Goal: Task Accomplishment & Management: Complete application form

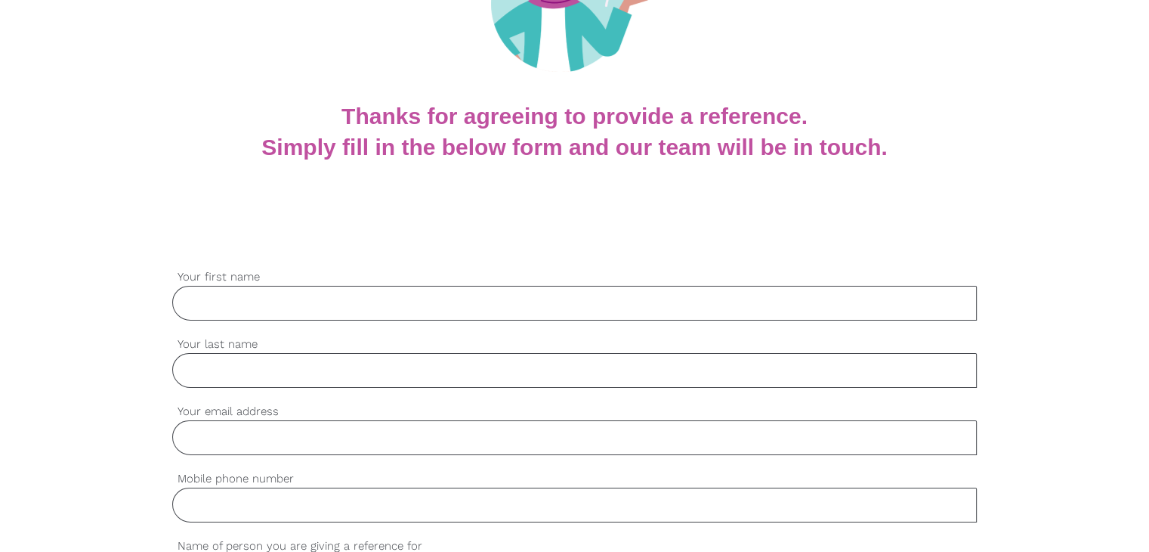
scroll to position [226, 0]
click at [356, 301] on input "Your first name" at bounding box center [574, 303] width 805 height 35
paste input "Archana"
type input "Archana"
click at [298, 381] on input "Your last name" at bounding box center [574, 371] width 805 height 35
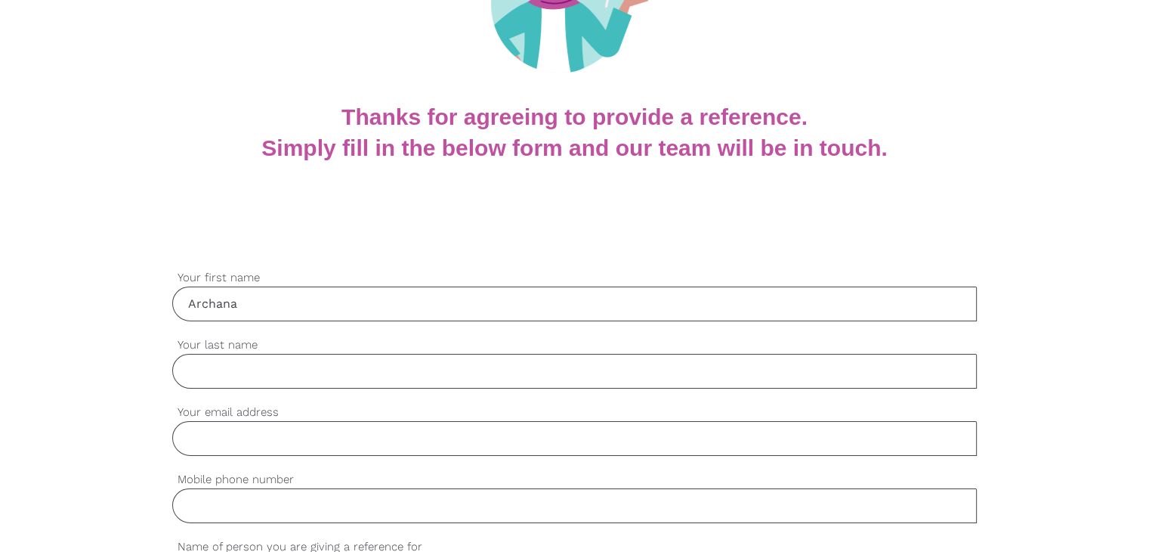
paste input "Joshi"
type input "Joshi"
click at [307, 431] on input "Your email address" at bounding box center [574, 438] width 805 height 35
paste input "ajoshijoshi49@gmail.com"
type input "ajoshijoshi49@gmail.com"
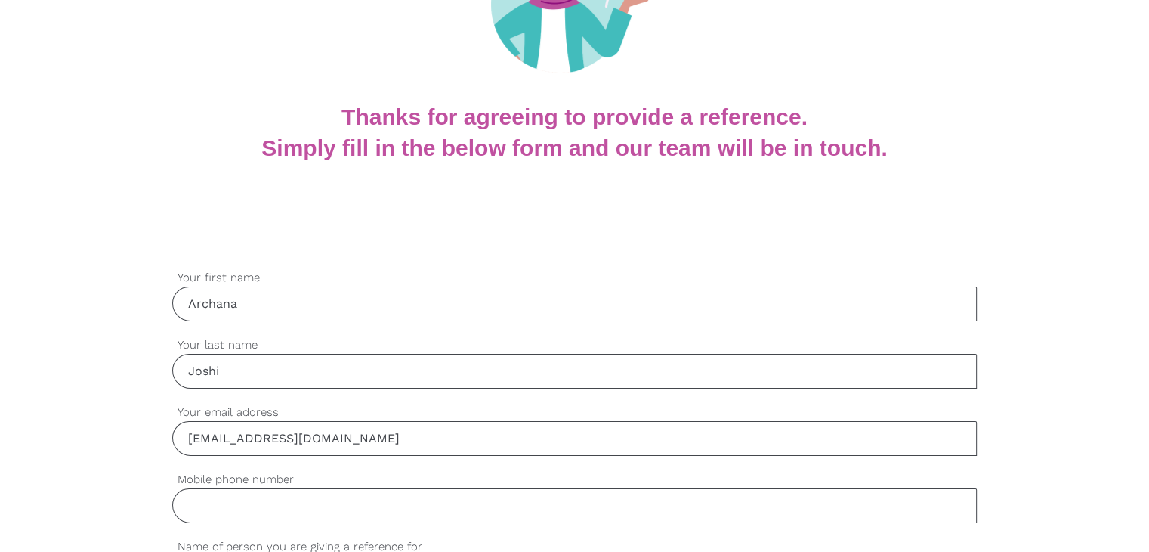
scroll to position [377, 0]
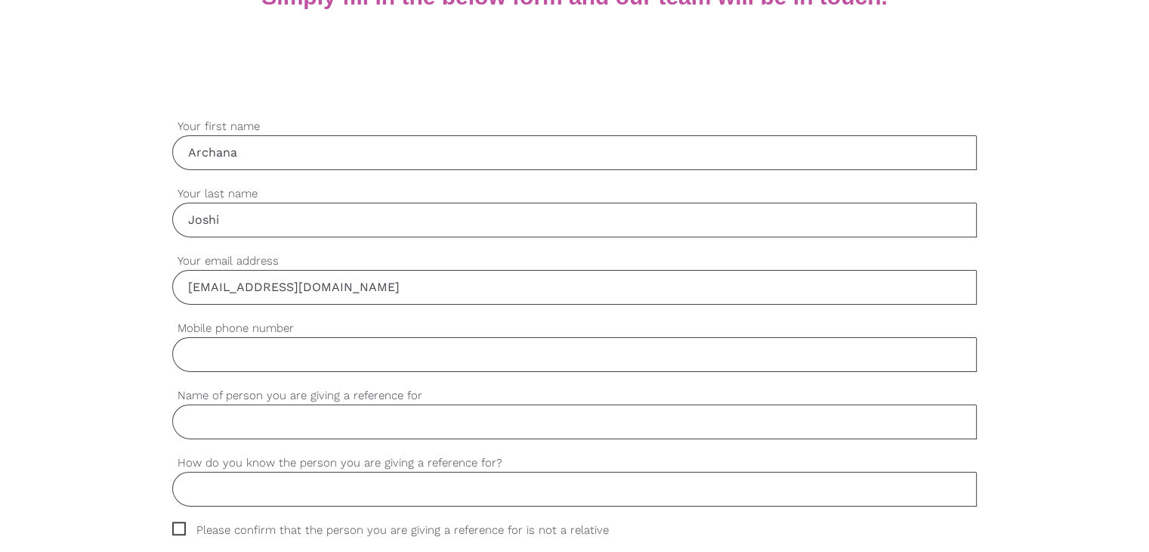
click at [311, 333] on label "Mobile phone number" at bounding box center [574, 328] width 805 height 17
click at [311, 337] on input "Mobile phone number" at bounding box center [574, 354] width 805 height 35
paste input "12345678"
type input "12345678"
click at [311, 433] on input "Name of person you are giving a reference for" at bounding box center [574, 421] width 805 height 35
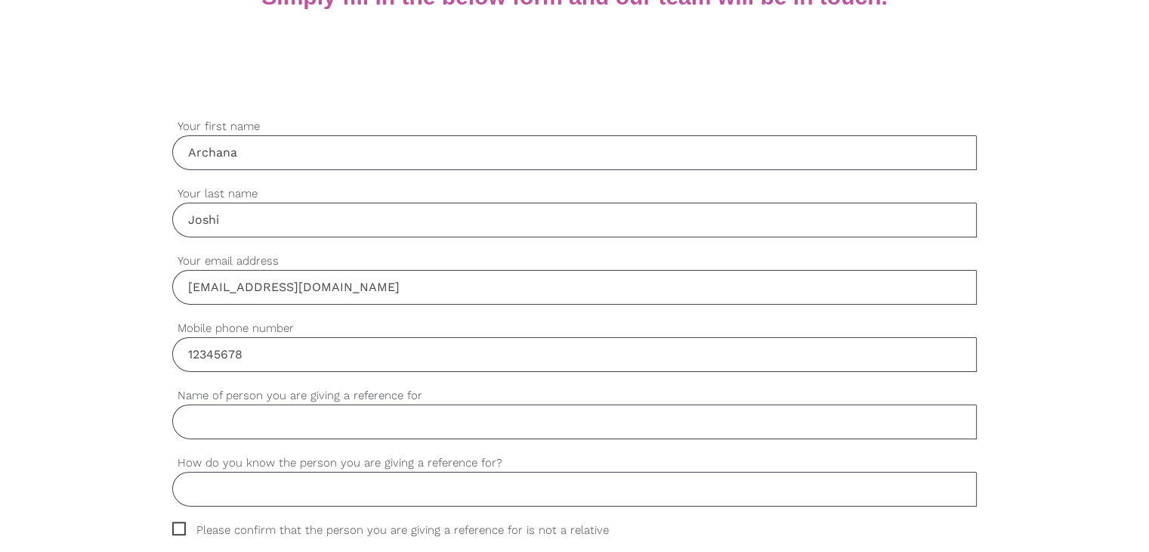
paste input "Sarabjit kaur"
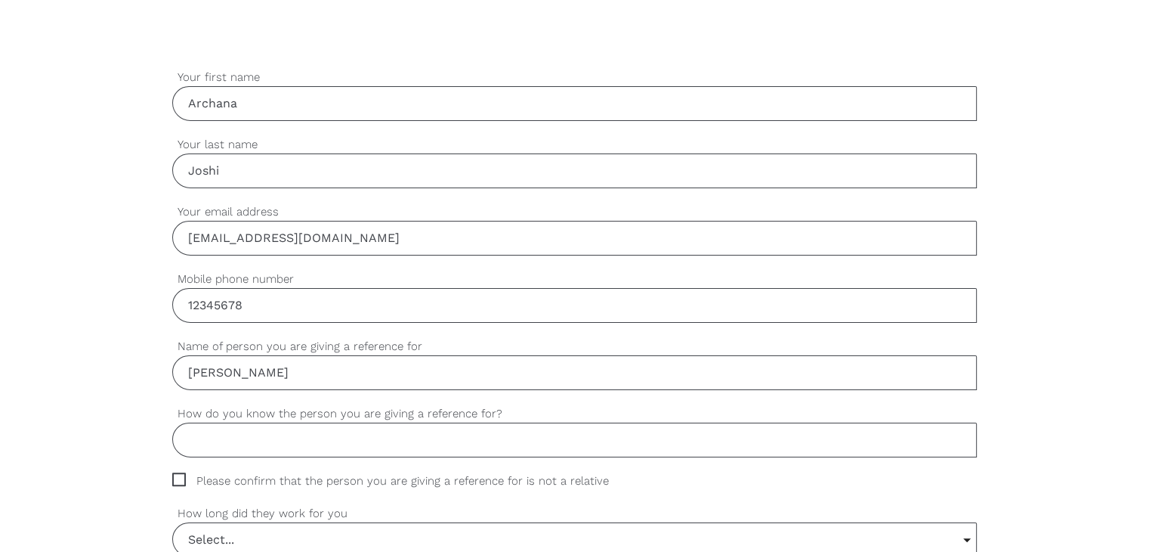
scroll to position [453, 0]
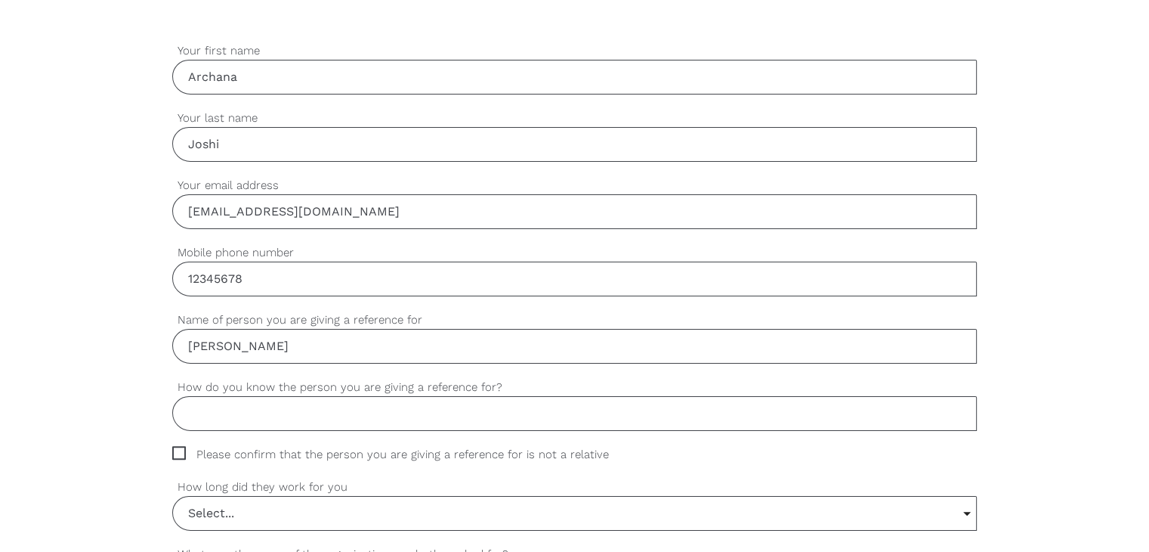
type input "Sarabjit kaur"
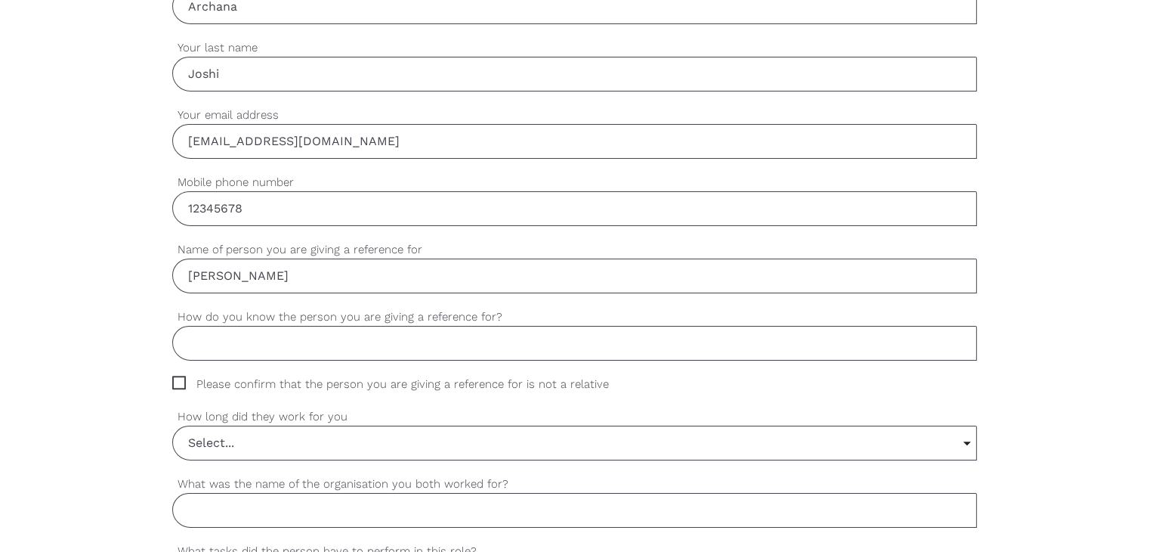
scroll to position [604, 0]
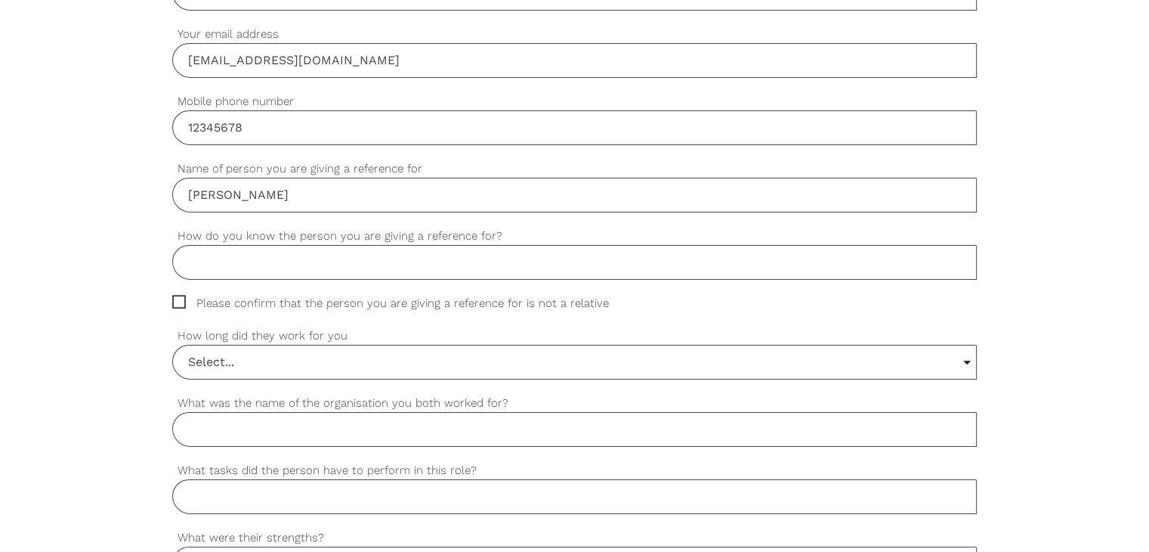
click at [290, 271] on input "How do you know the person you are giving a reference for?" at bounding box center [574, 262] width 805 height 35
paste input "Working same place"
type input "Working same place"
click at [175, 300] on span "Please confirm that the person you are giving a reference for is not a relative" at bounding box center [405, 303] width 466 height 17
click at [175, 300] on input "Please confirm that the person you are giving a reference for is not a relative" at bounding box center [177, 300] width 10 height 10
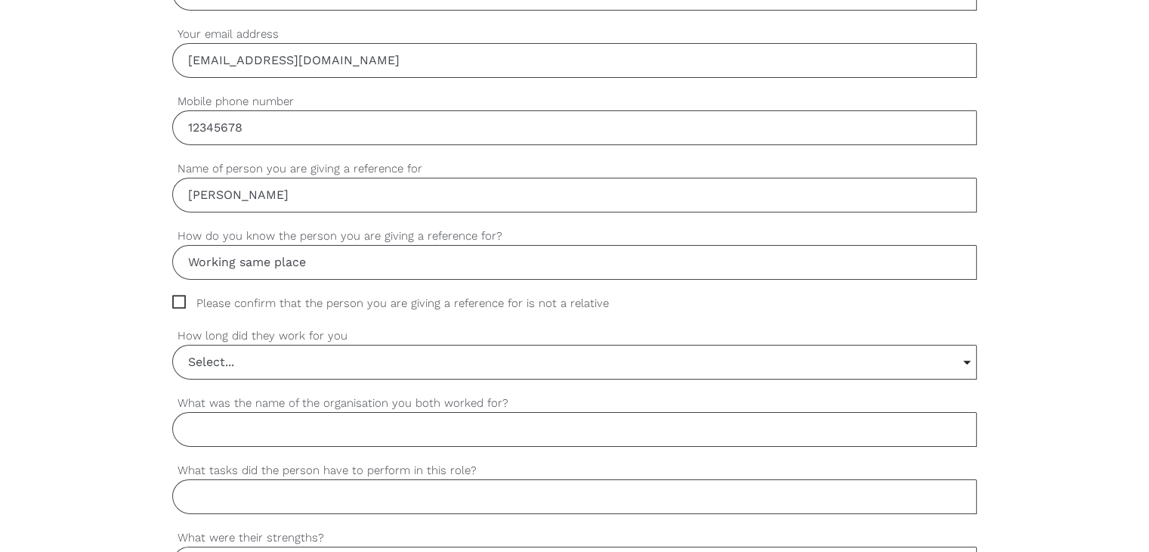
checkbox input "true"
click at [252, 379] on div "settings Select... Select... 6 months or less 1 year or less 1-2 years 2-4 year…" at bounding box center [574, 360] width 805 height 67
click at [252, 367] on input "Select..." at bounding box center [574, 361] width 803 height 33
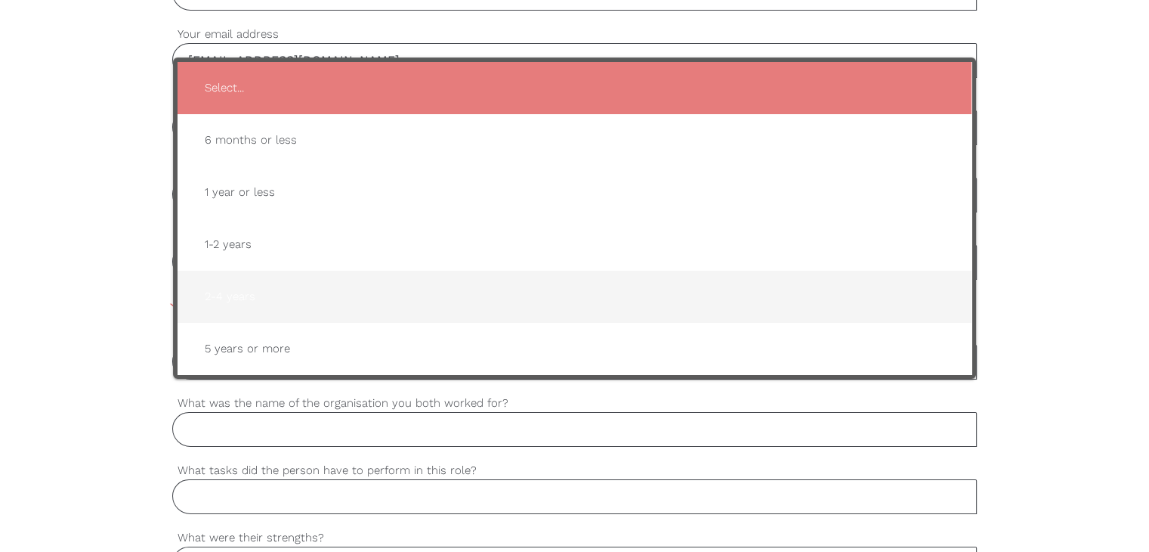
click at [269, 288] on span "2-4 years" at bounding box center [575, 296] width 764 height 37
type input "2-4 years"
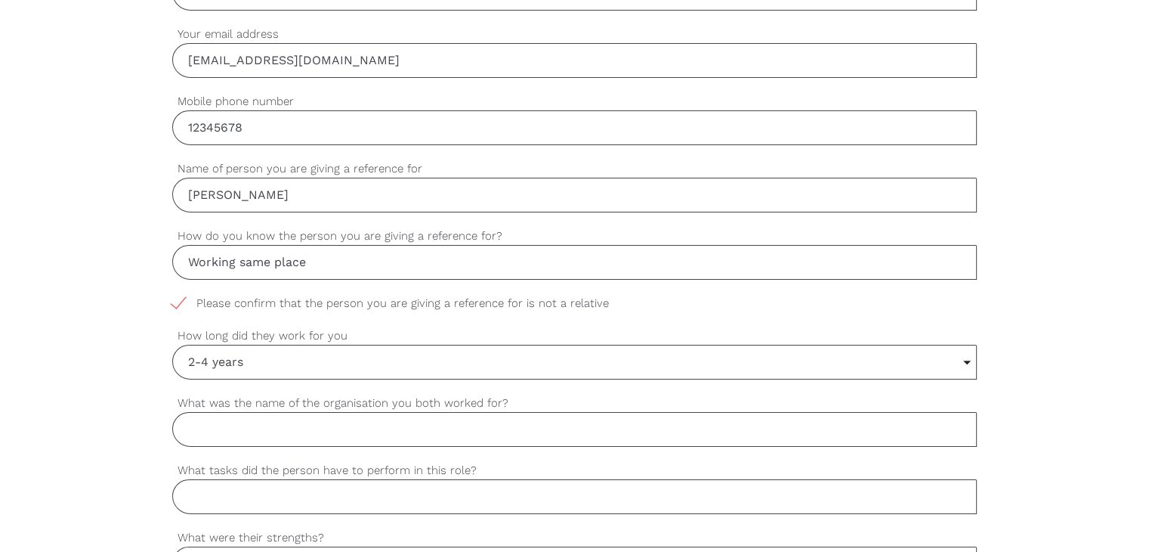
scroll to position [679, 0]
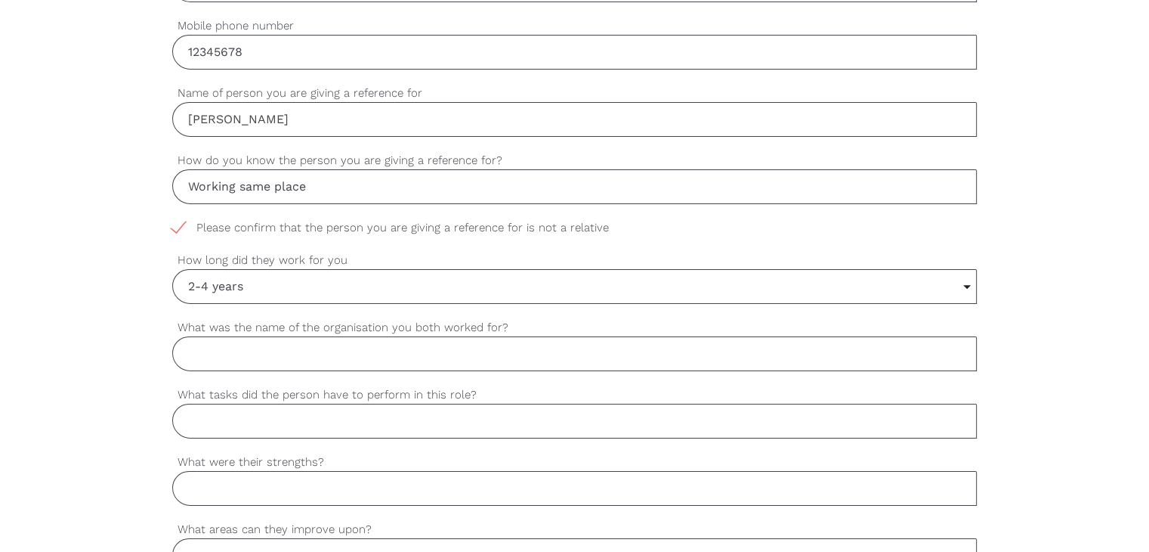
click at [335, 357] on input "What was the name of the organisation you both worked for?" at bounding box center [574, 353] width 805 height 35
paste input "VMCH"
type input "VMCH"
click at [191, 422] on input "What tasks did the person have to perform in this role?" at bounding box center [574, 421] width 805 height 35
paste input "As carer"
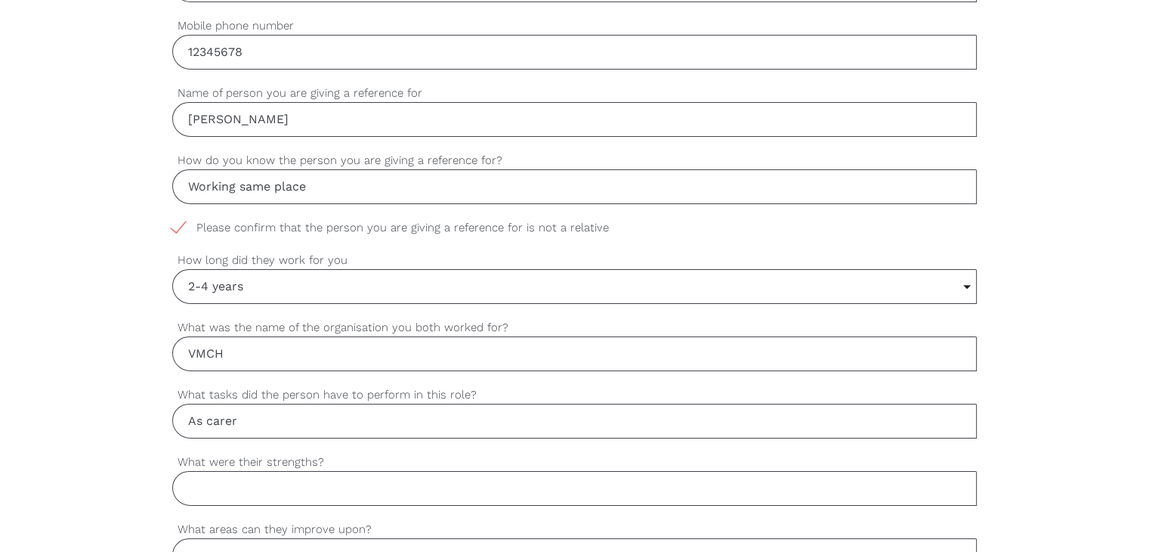
type input "As carer"
click at [212, 484] on input "What were their strengths?" at bounding box center [574, 488] width 805 height 35
paste input "Good worker"
type input "Good worker"
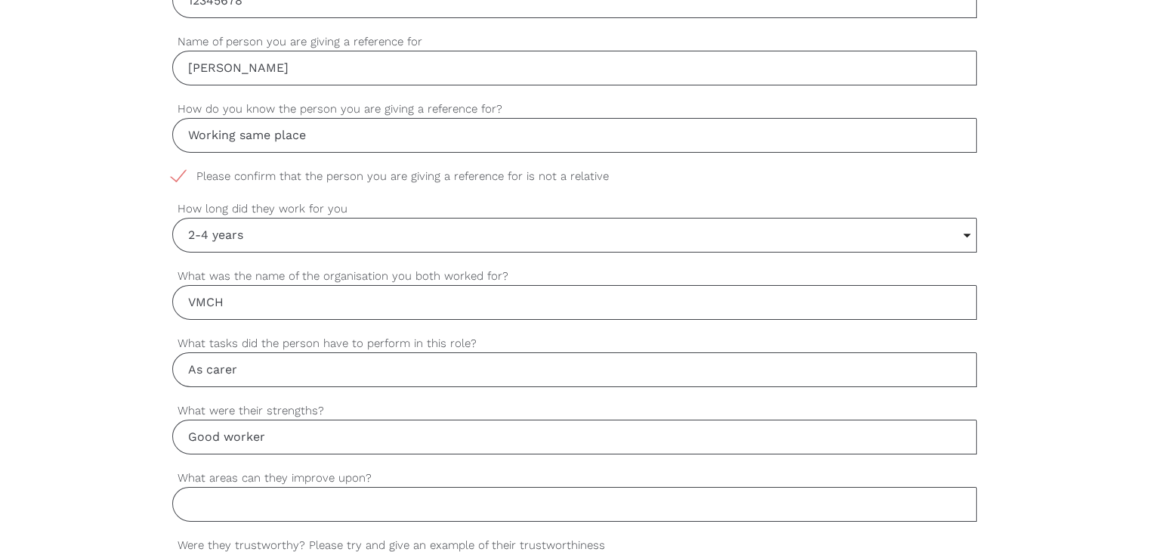
scroll to position [831, 0]
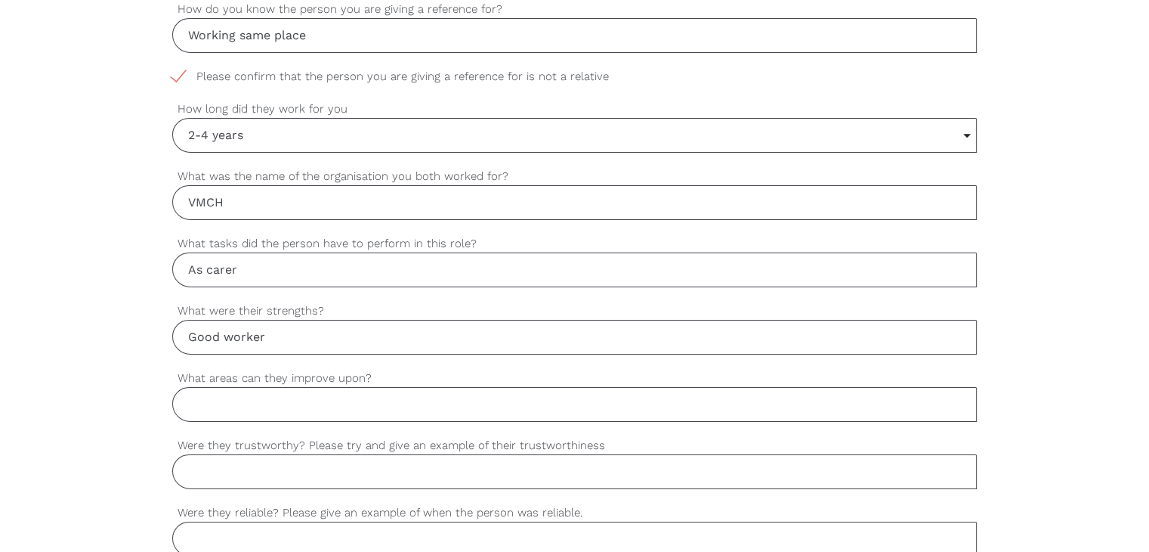
click at [284, 403] on input "What areas can they improve upon?" at bounding box center [574, 404] width 805 height 35
paste input "All good"
type input "All good"
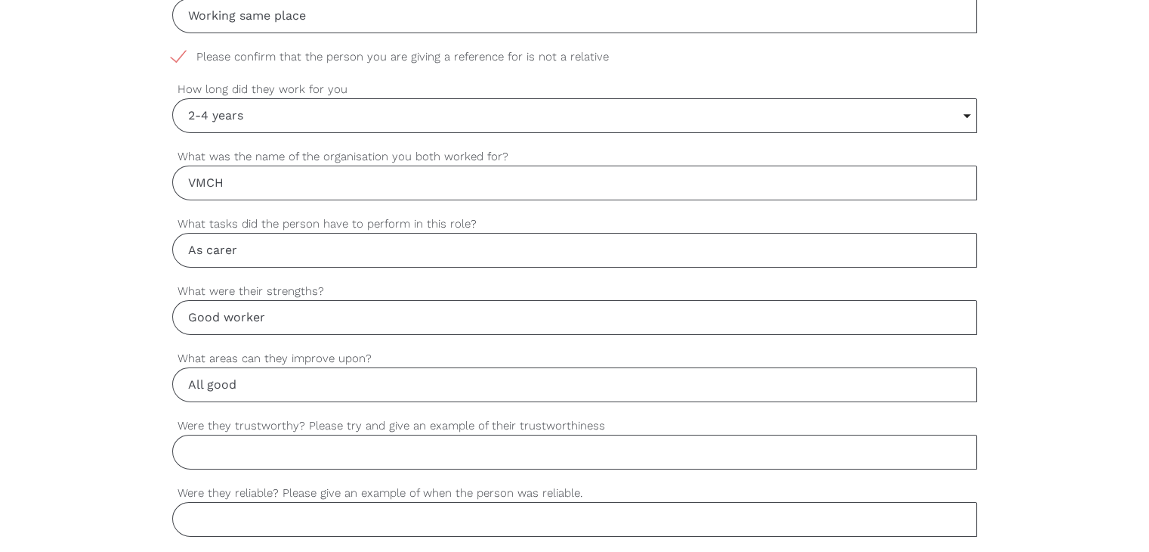
scroll to position [906, 0]
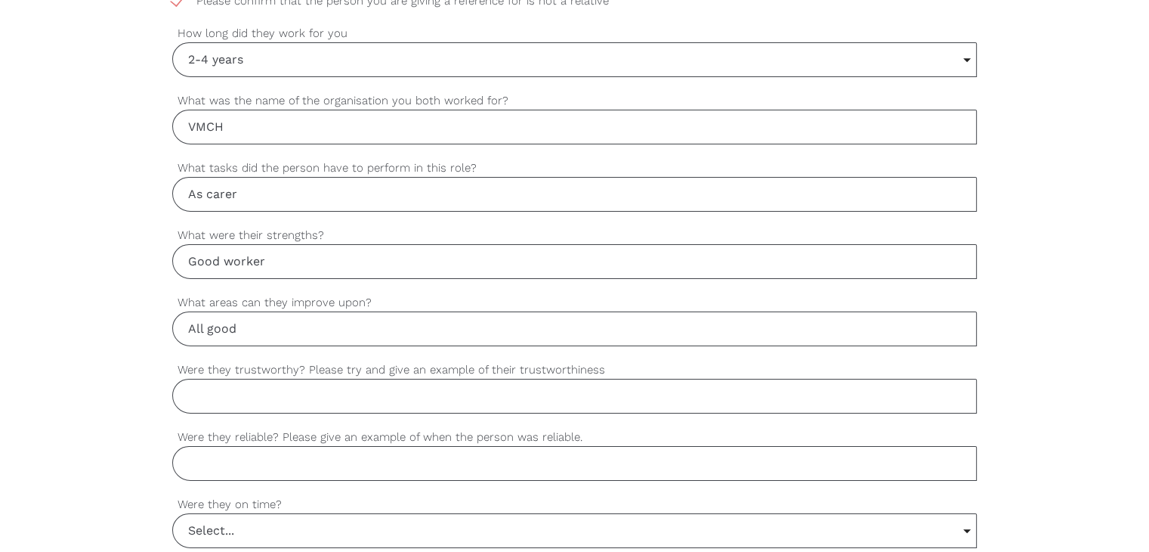
click at [265, 397] on input "Were they trustworthy? Please try and give an example of their trustworthiness" at bounding box center [574, 396] width 805 height 35
paste input "Yes, Sarabjit was very trustworthy. For example, they were consistently trusted…"
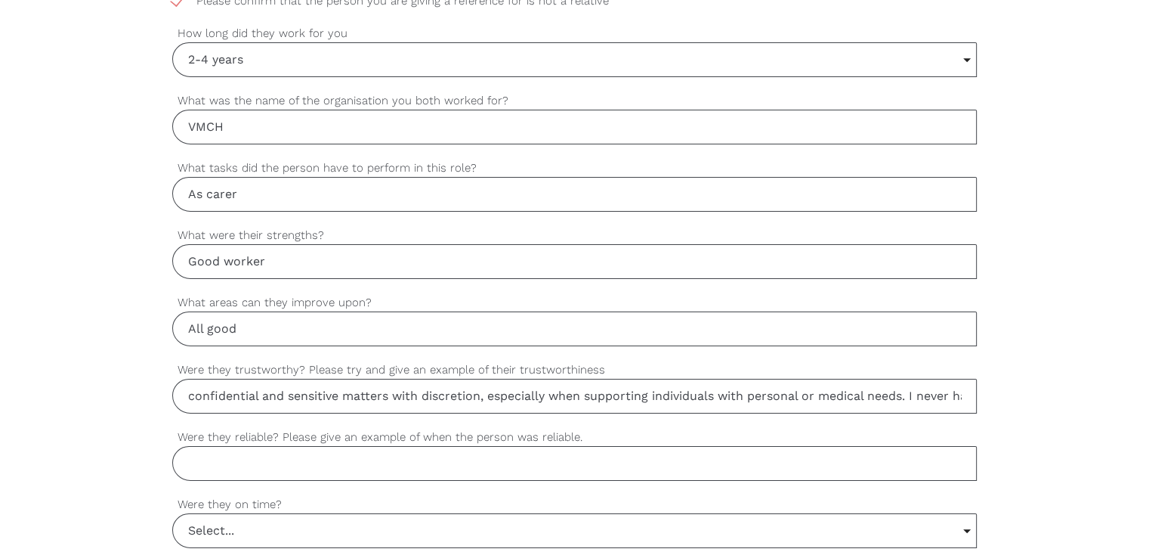
scroll to position [0, 871]
drag, startPoint x: 265, startPoint y: 397, endPoint x: 1016, endPoint y: 469, distance: 753.9
click at [1016, 469] on div "settings Archana Your first name settings Joshi Your last name settings ajoshij…" at bounding box center [574, 268] width 1149 height 1419
type input "Yes, Sarabjit was very trustworthy. For example, they were consistently trusted…"
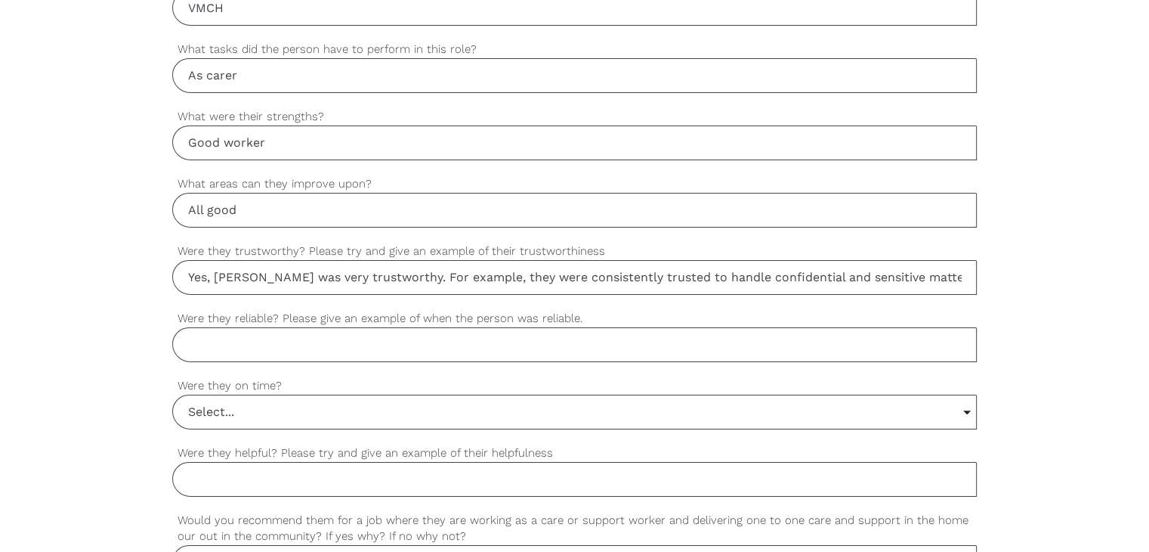
scroll to position [1057, 0]
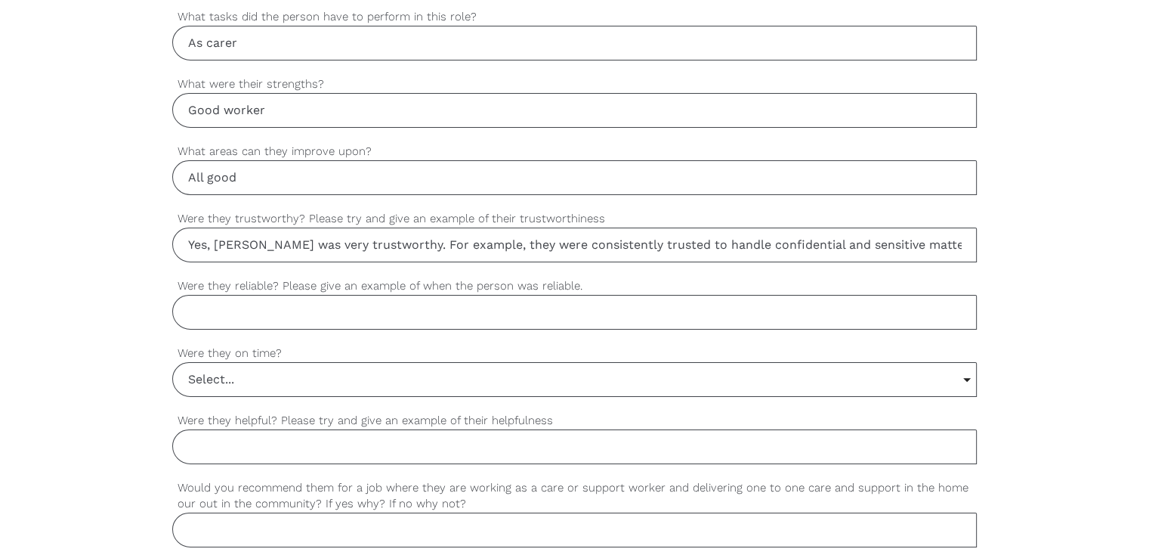
click at [237, 323] on input "Were they reliable? Please give an example of when the person was reliable." at bounding box center [574, 312] width 805 height 35
paste input "Absolutely. Sarabjit was dependable and always followed through on their commit…"
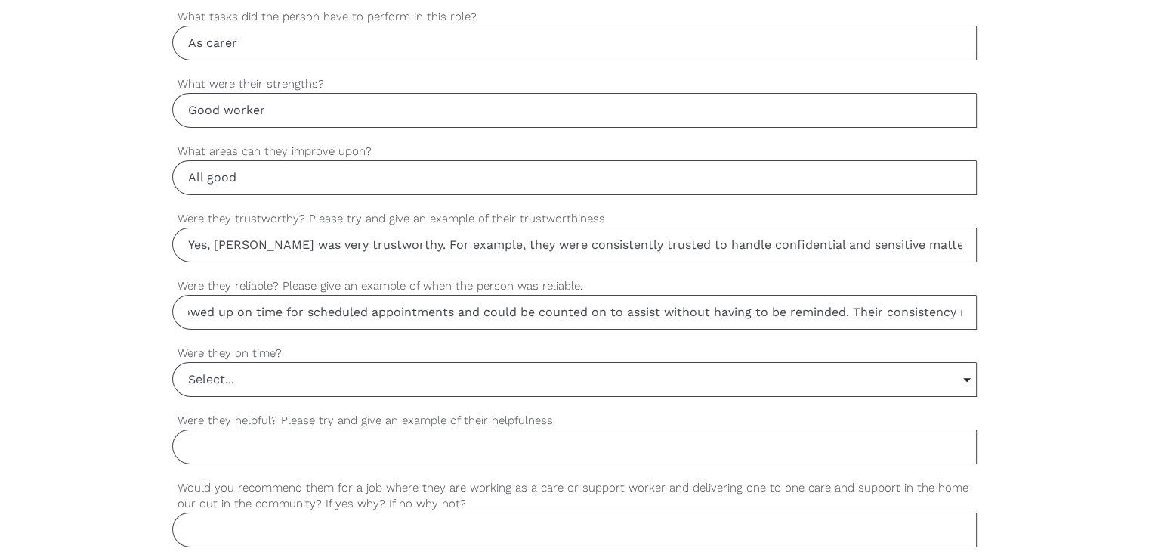
scroll to position [0, 1067]
drag, startPoint x: 248, startPoint y: 305, endPoint x: 997, endPoint y: 347, distance: 750.1
click at [997, 347] on div "settings Archana Your first name settings Joshi Your last name settings ajoshij…" at bounding box center [574, 117] width 1149 height 1419
type input "Absolutely. Sarabjit was dependable and always followed through on their commit…"
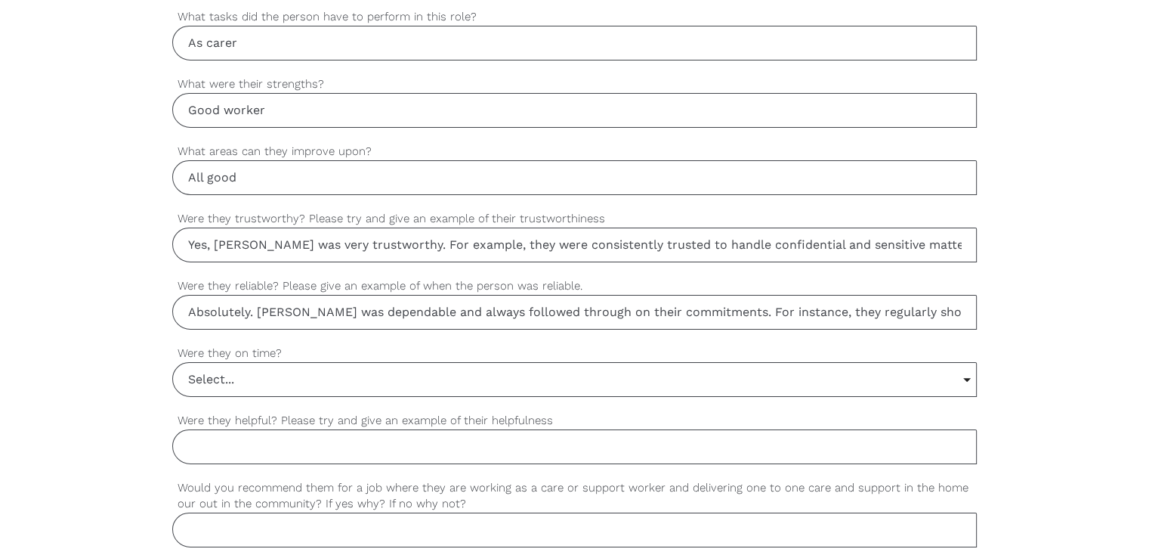
click at [221, 380] on input "Select..." at bounding box center [574, 379] width 803 height 33
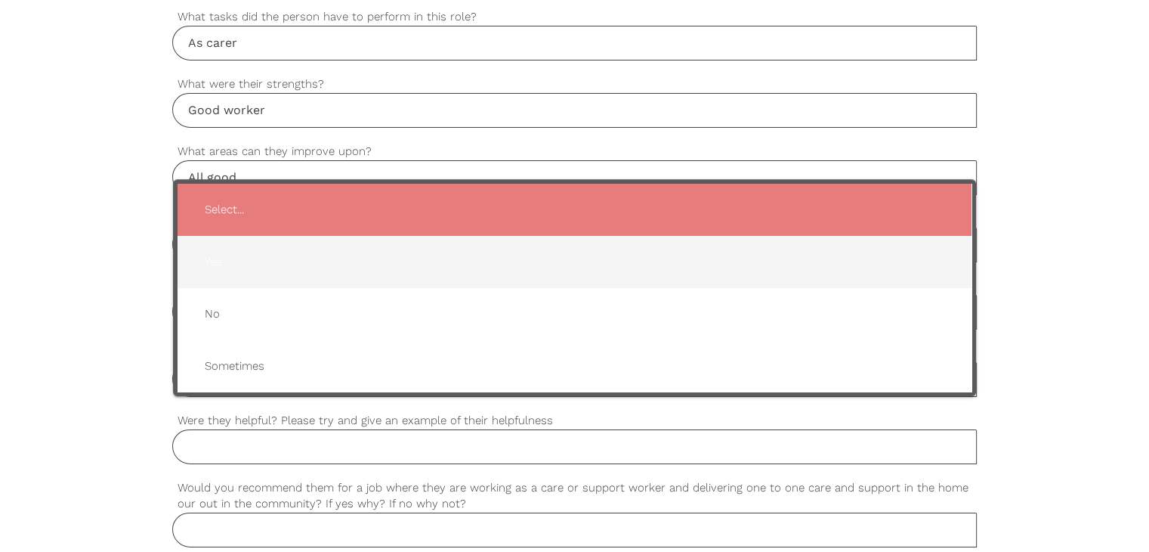
click at [230, 258] on span "Yes" at bounding box center [575, 261] width 764 height 37
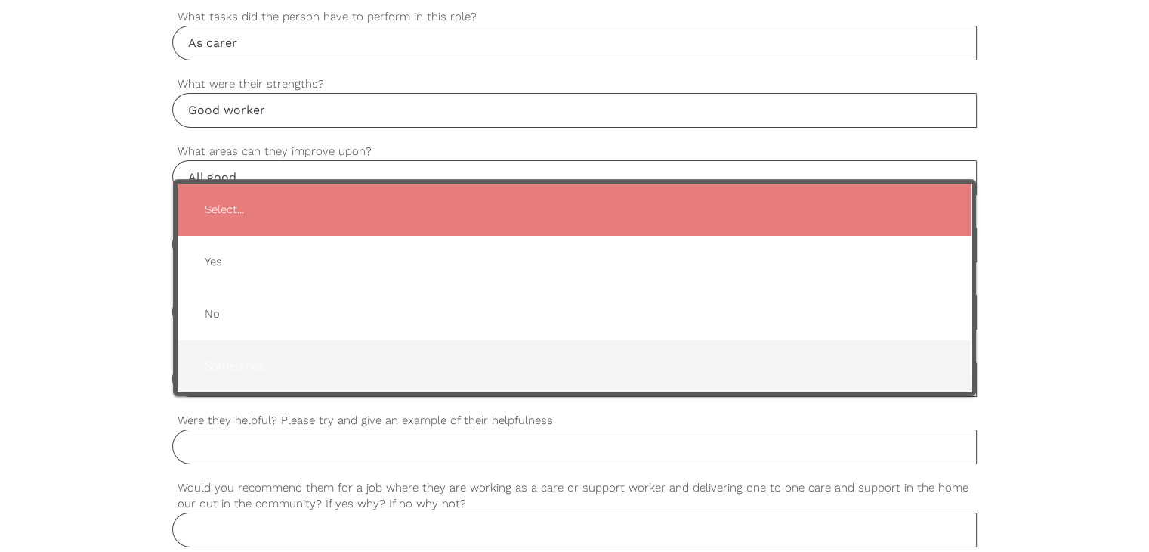
type input "Yes"
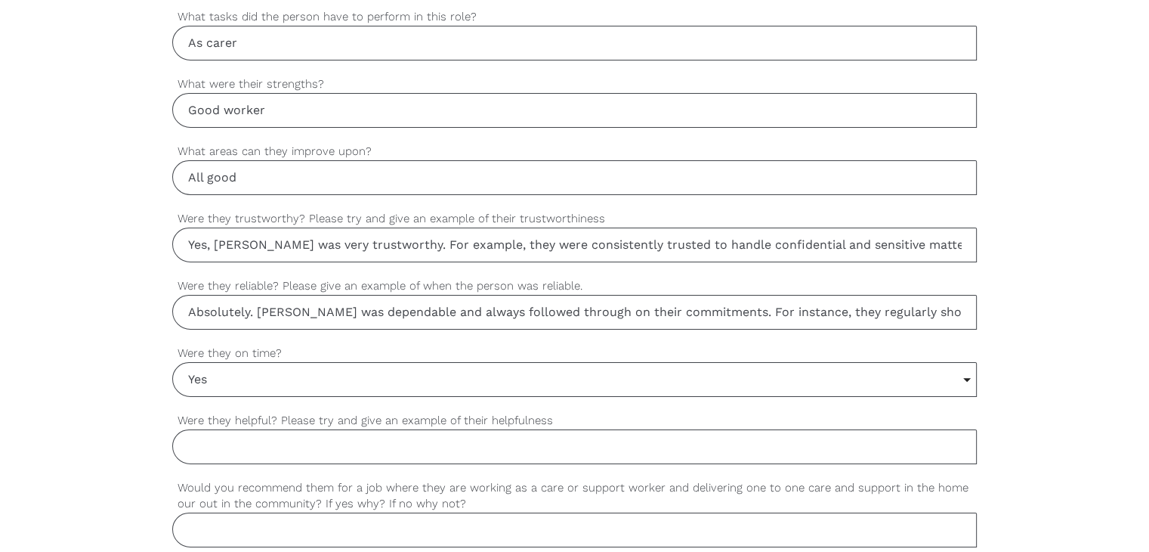
drag, startPoint x: 233, startPoint y: 445, endPoint x: 229, endPoint y: 403, distance: 42.5
click at [233, 445] on input "Were they helpful? Please try and give an example of their helpfulness" at bounding box center [574, 446] width 805 height 35
paste input "es, Sarabjit was extremely helpful. A specific example would be when they took …"
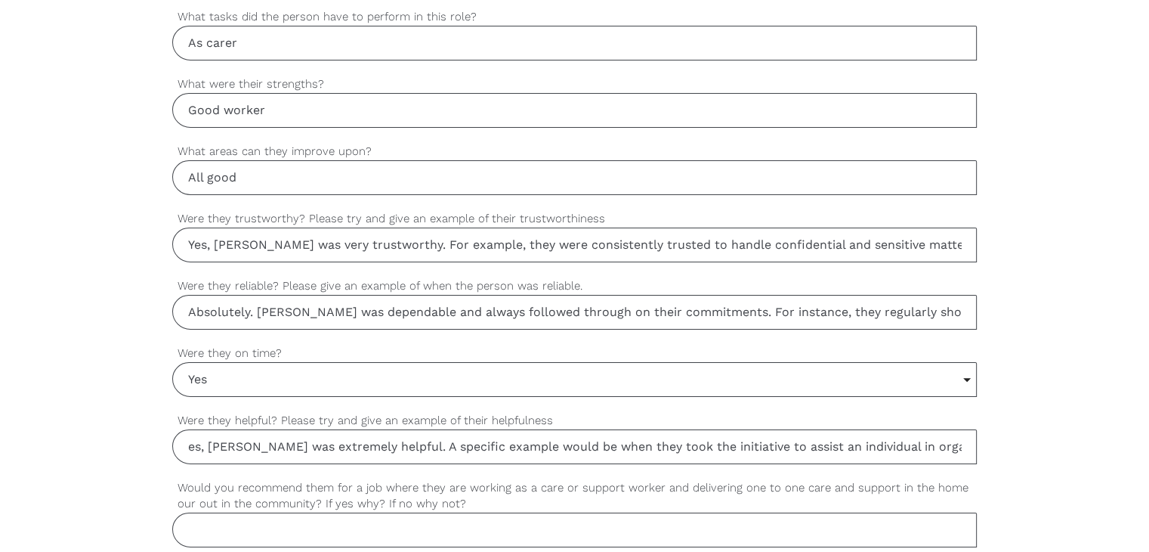
drag, startPoint x: 233, startPoint y: 444, endPoint x: 36, endPoint y: 446, distance: 196.5
click at [36, 446] on div "settings Archana Your first name settings Joshi Your last name settings ajoshij…" at bounding box center [574, 117] width 1149 height 1419
click at [187, 442] on input "es, Sarabjit was extremely helpful. A specific example would be when they took …" at bounding box center [574, 446] width 805 height 35
drag, startPoint x: 239, startPoint y: 453, endPoint x: 994, endPoint y: 463, distance: 755.0
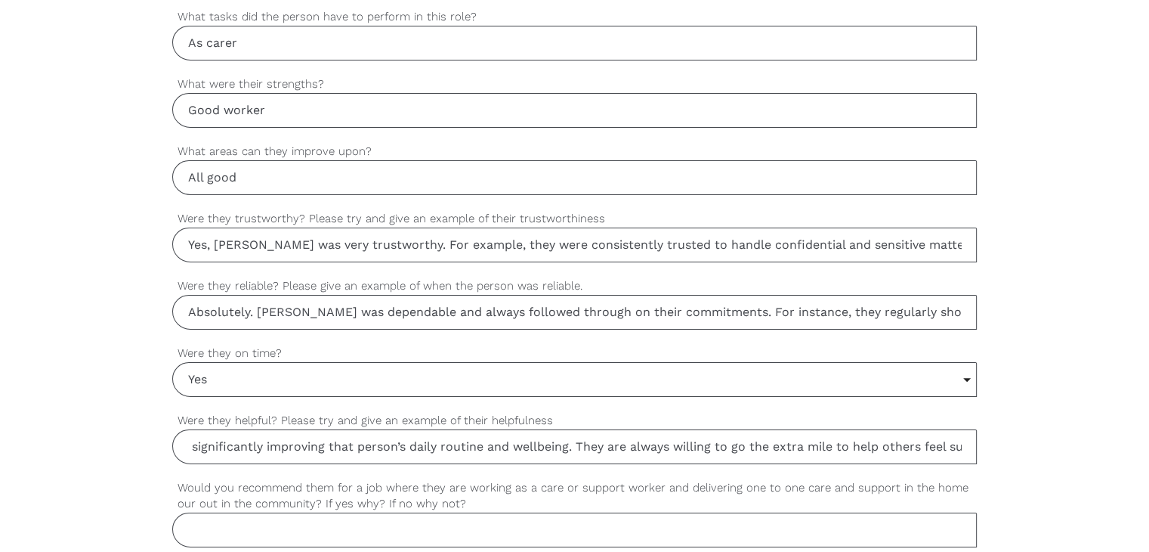
click at [994, 463] on div "settings Archana Your first name settings Joshi Your last name settings ajoshij…" at bounding box center [574, 117] width 1149 height 1419
type input "Yes, Sarabjit was extremely helpful. A specific example would be when they took…"
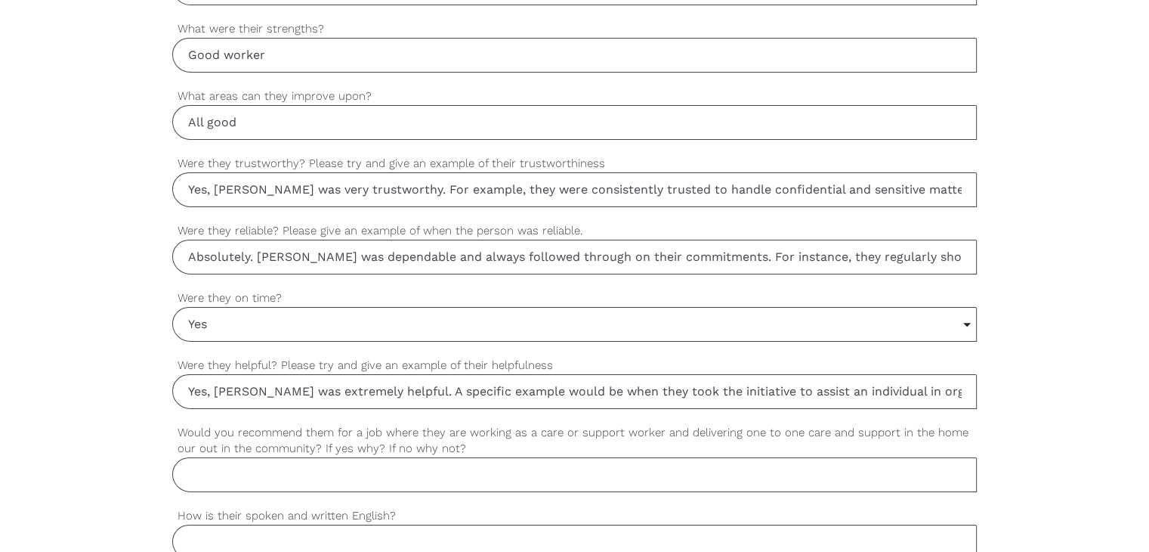
scroll to position [1208, 0]
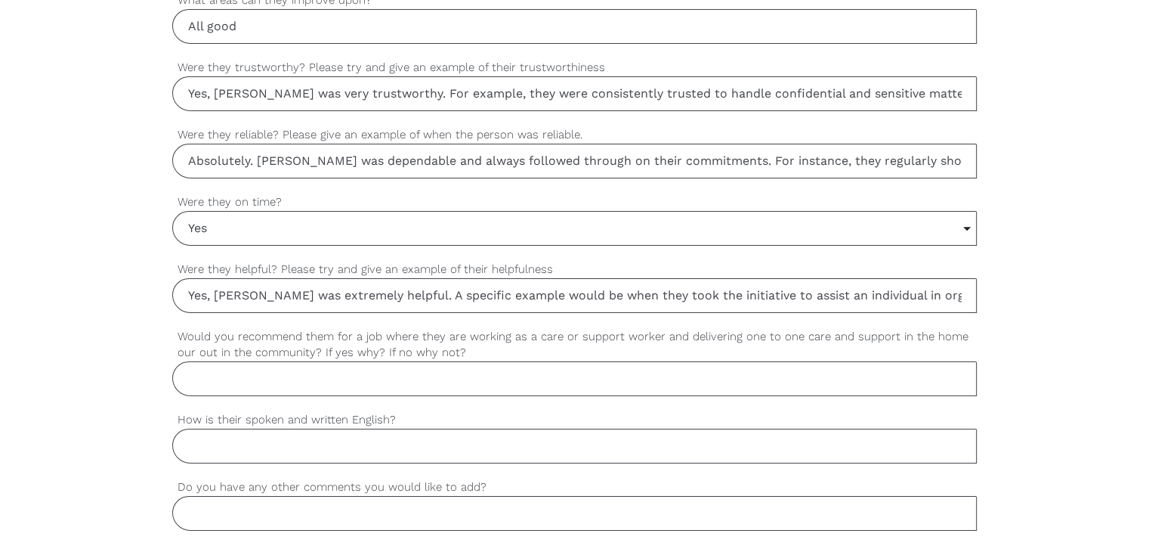
click at [271, 379] on input "Would you recommend them for a job where they are working as a care or support …" at bounding box center [574, 378] width 805 height 35
paste input "es, I would highly recommend Sarabjit for such a role. They possess the qualiti…"
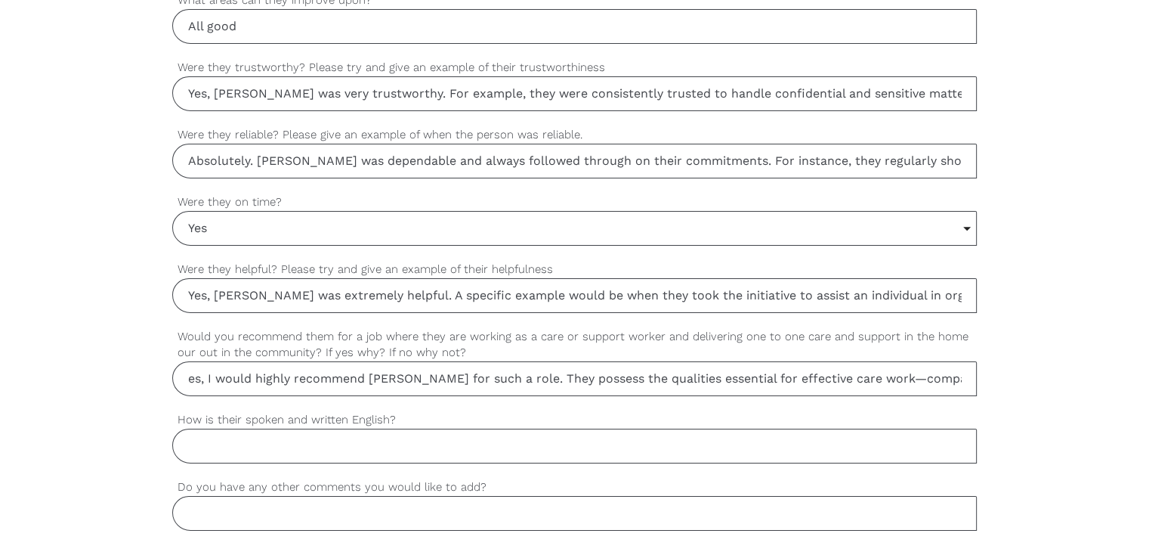
drag, startPoint x: 269, startPoint y: 378, endPoint x: 99, endPoint y: 387, distance: 170.3
click at [184, 373] on input "es, I would highly recommend Sarabjit for such a role. They possess the qualiti…" at bounding box center [574, 378] width 805 height 35
drag, startPoint x: 252, startPoint y: 375, endPoint x: 1157, endPoint y: 424, distance: 905.9
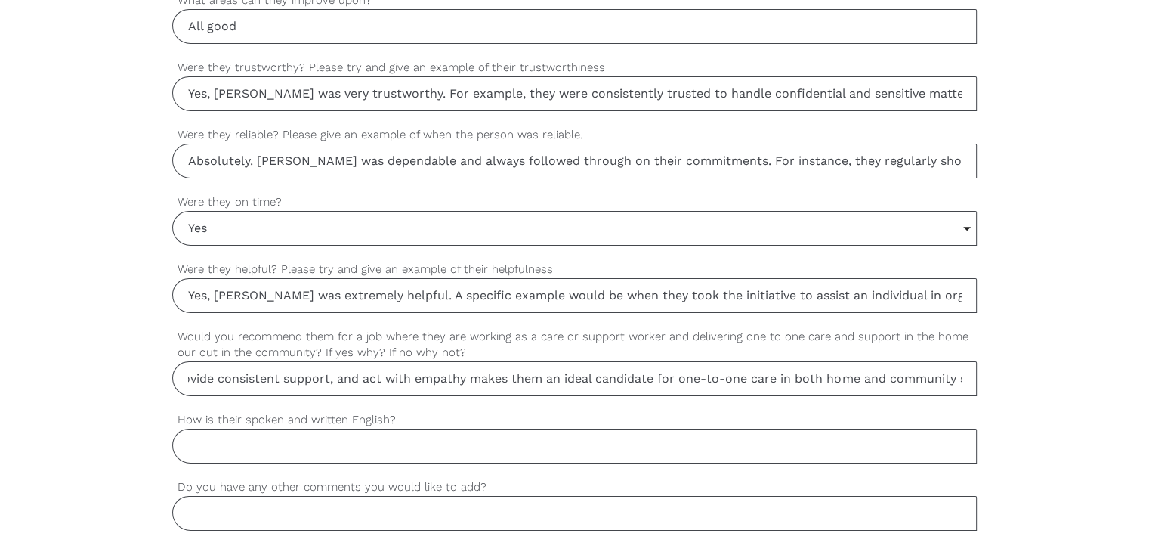
type input "Yes, I would highly recommend Sarabjit for such a role. They possess the qualit…"
click at [313, 433] on input "How is their spoken and written English?" at bounding box center [574, 445] width 805 height 35
paste input "Good with communication and writing"
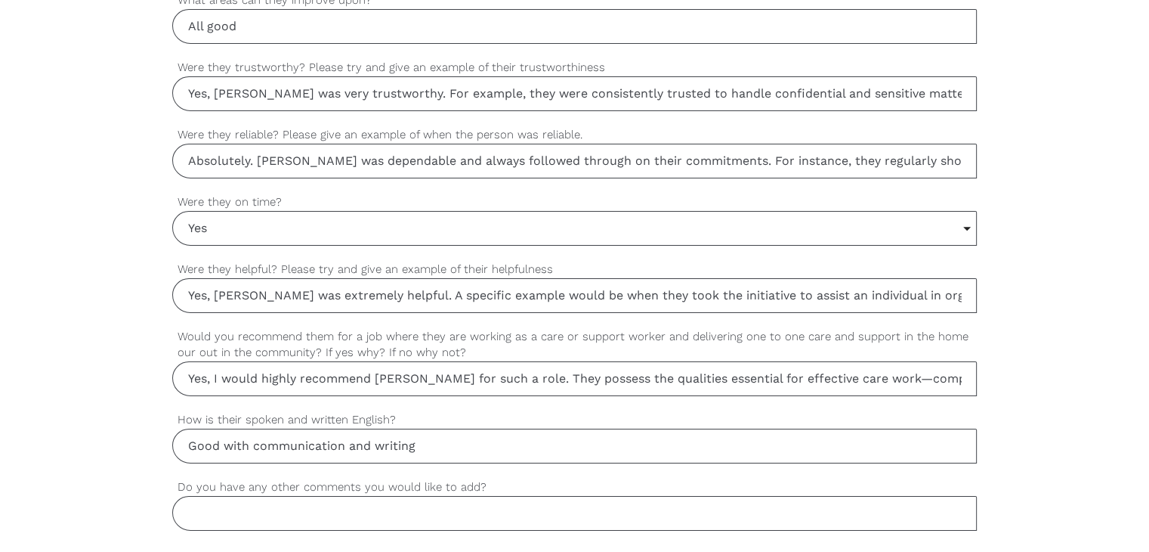
type input "Good with communication and writing"
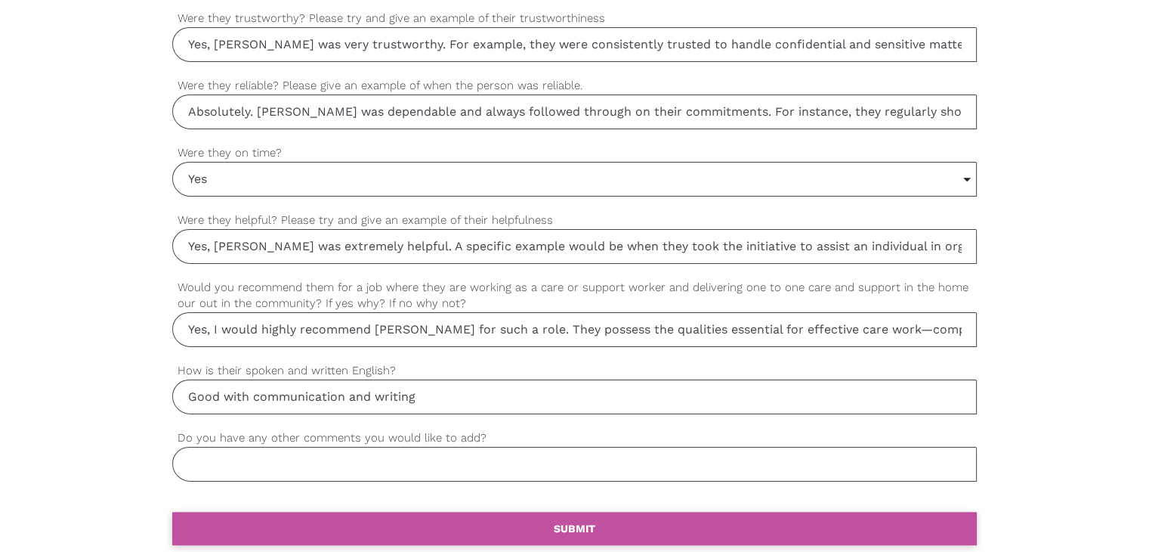
scroll to position [1360, 0]
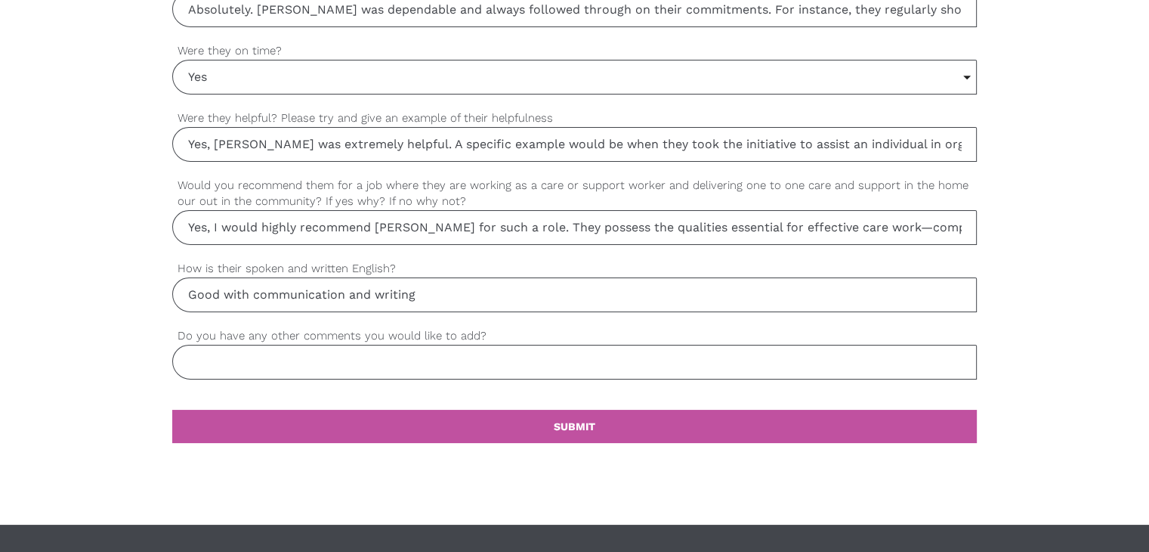
click at [293, 350] on input "Do you have any other comments you would like to add?" at bounding box center [574, 362] width 805 height 35
paste input "All good"
type input "All good"
click at [498, 430] on link "settings SUBMIT" at bounding box center [574, 426] width 805 height 33
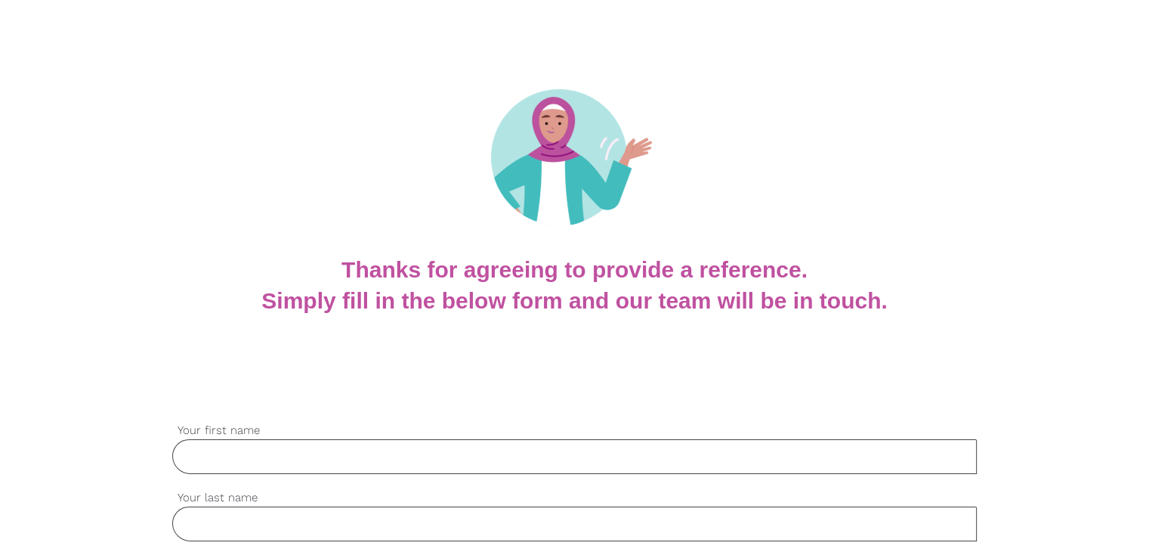
scroll to position [151, 0]
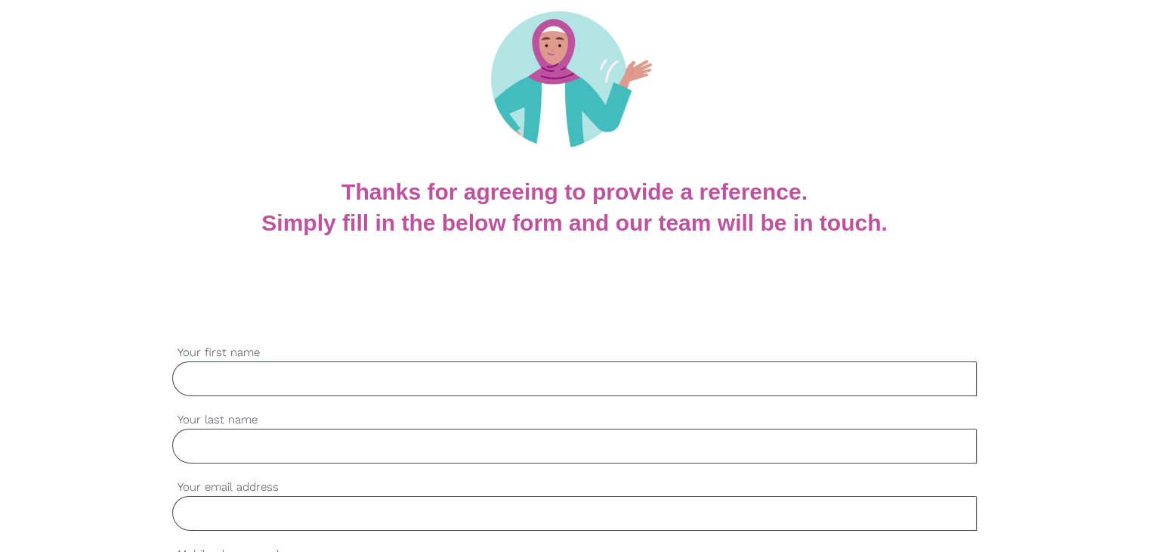
click at [222, 381] on input "Your first name" at bounding box center [574, 378] width 805 height 35
paste input "Henu"
type input "Henu"
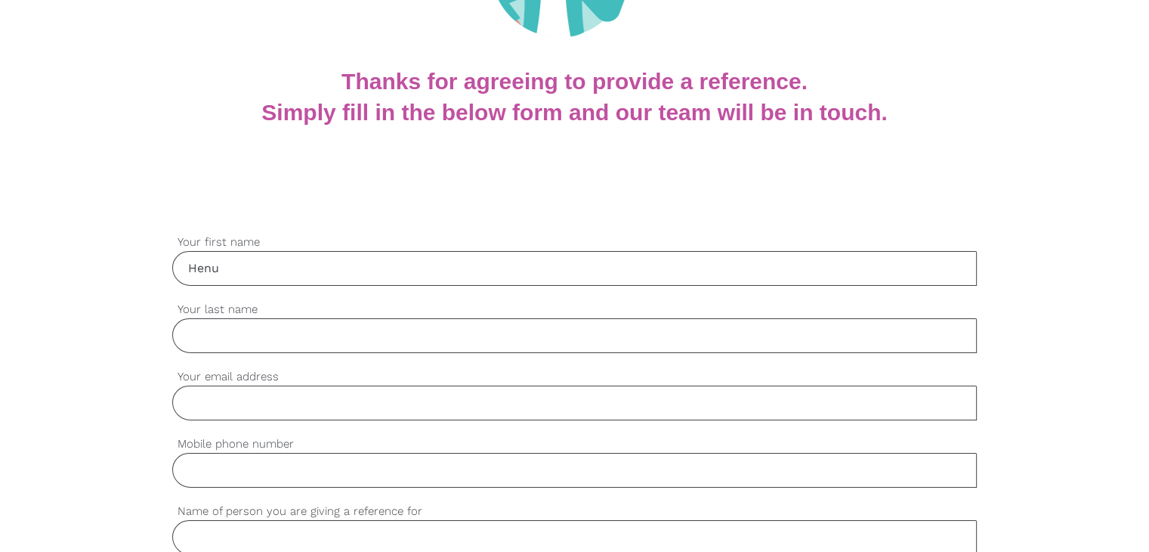
scroll to position [302, 0]
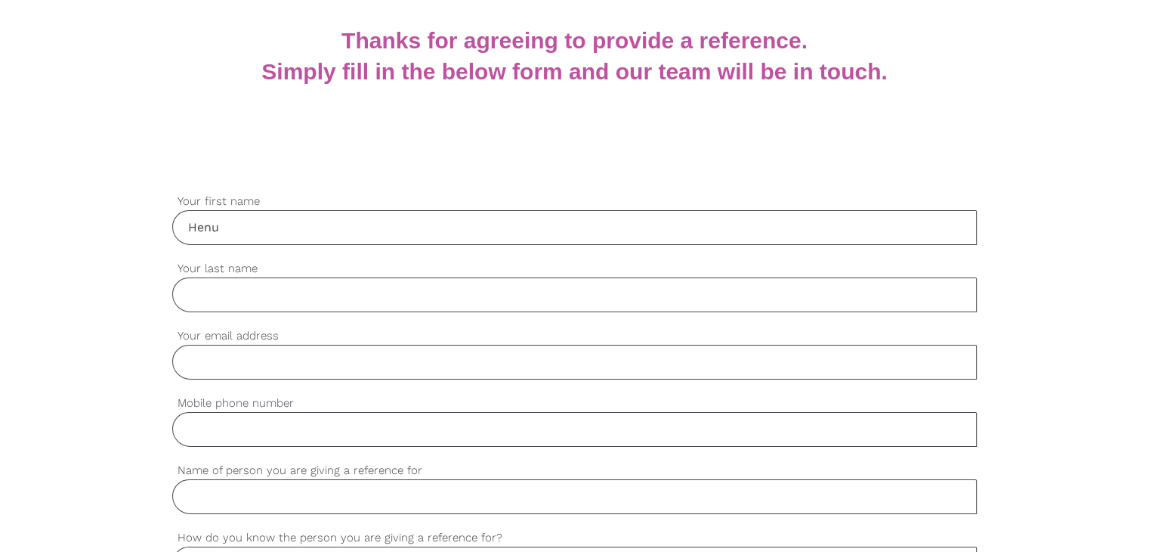
click at [214, 287] on input "Your last name" at bounding box center [574, 294] width 805 height 35
paste input "[PERSON_NAME]"
type input "[PERSON_NAME]"
click at [357, 359] on input "Your email address" at bounding box center [574, 362] width 805 height 35
paste input "[EMAIL_ADDRESS][DOMAIN_NAME]"
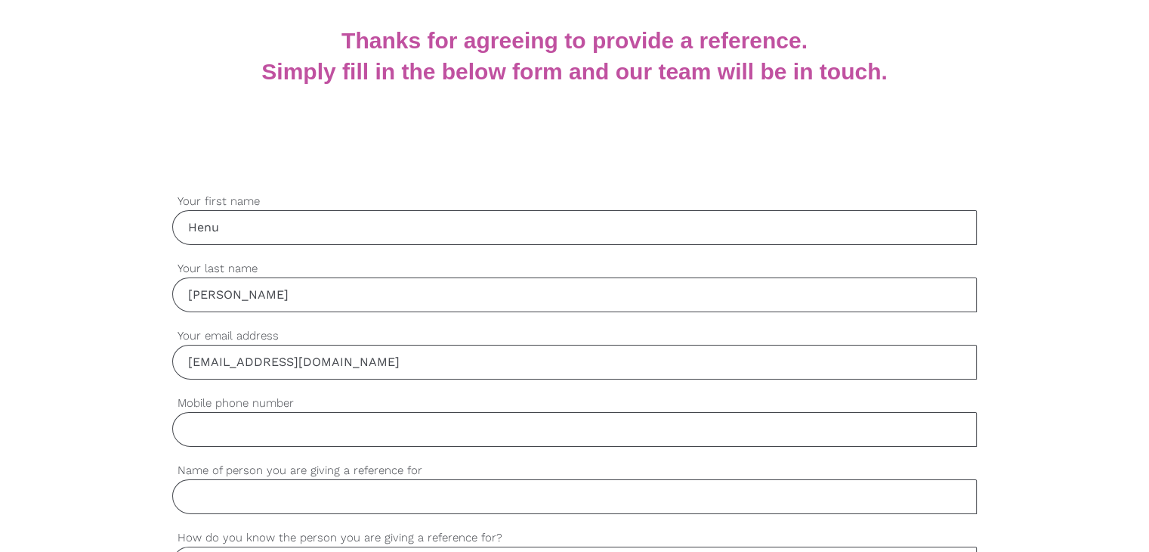
type input "[EMAIL_ADDRESS][DOMAIN_NAME]"
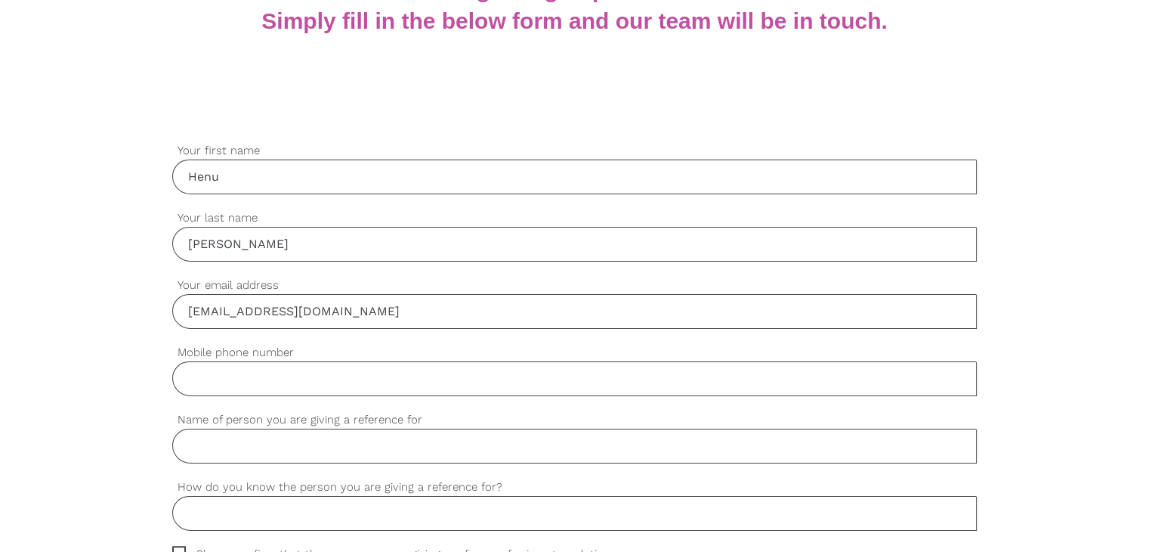
scroll to position [378, 0]
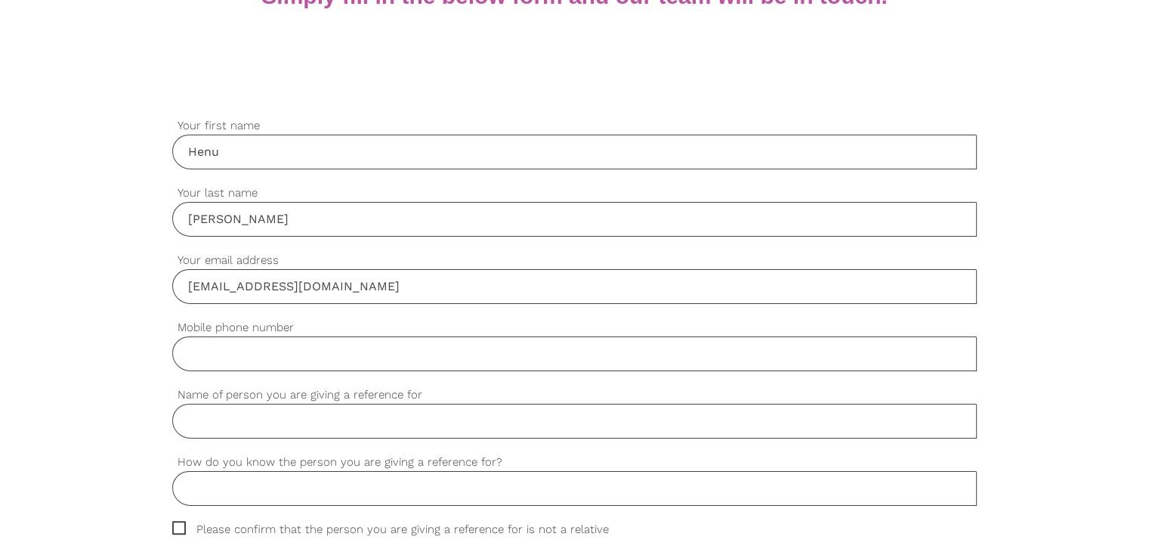
click at [330, 367] on input "Mobile phone number" at bounding box center [574, 353] width 805 height 35
paste input "0444444444"
type input "0444444444"
click at [292, 430] on input "Name of person you are giving a reference for" at bounding box center [574, 421] width 805 height 35
paste input "[PERSON_NAME]"
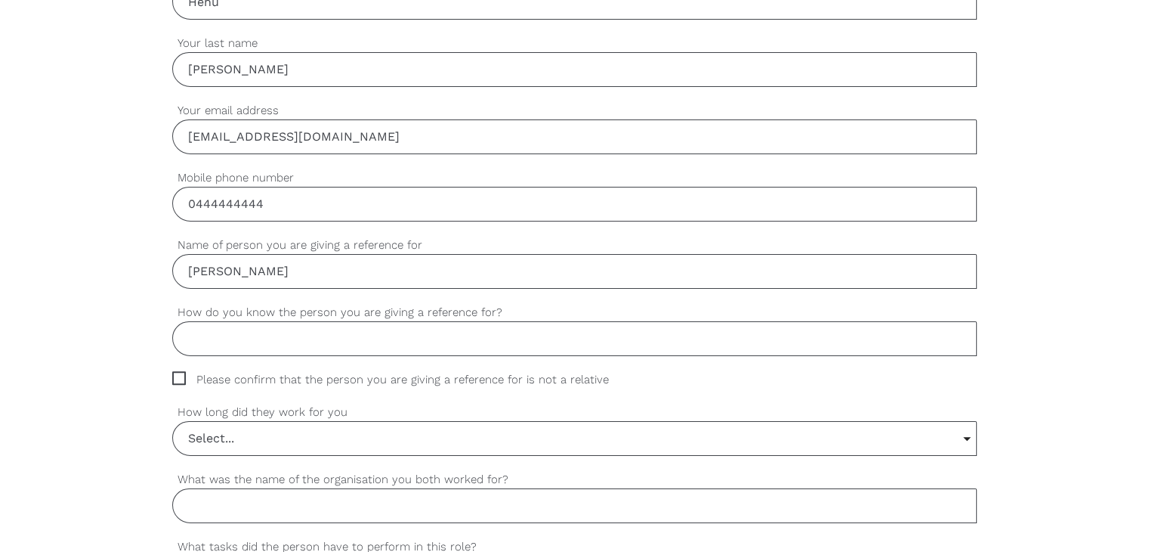
scroll to position [529, 0]
type input "[PERSON_NAME]"
click at [263, 342] on input "How do you know the person you are giving a reference for?" at bounding box center [574, 337] width 805 height 35
paste input "She is working with me as PCA"
type input "She is working with me as PCA"
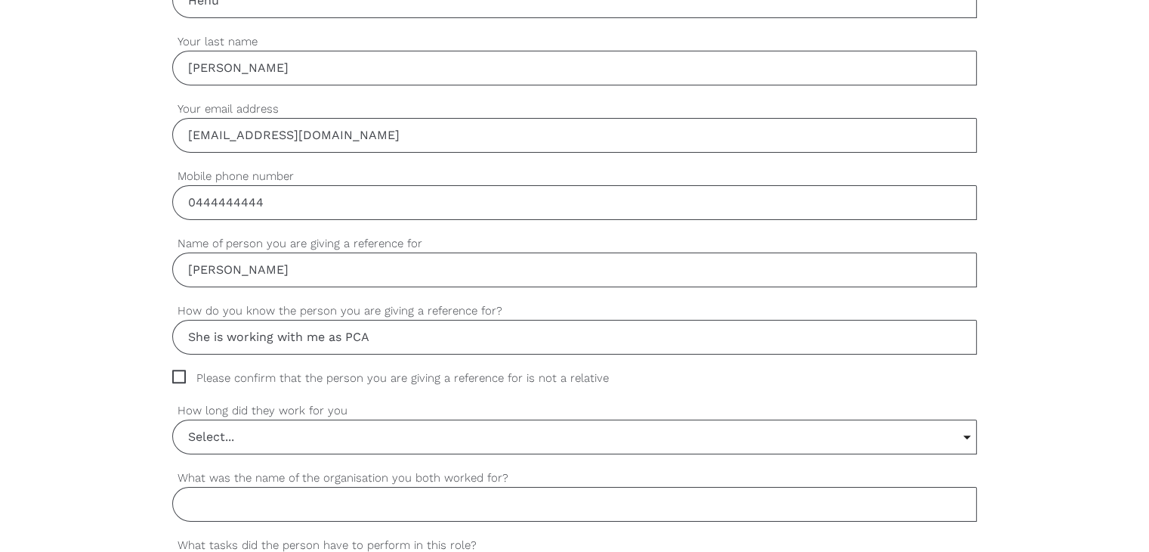
click at [181, 379] on span "Please confirm that the person you are giving a reference for is not a relative" at bounding box center [405, 378] width 466 height 17
click at [181, 379] on input "Please confirm that the person you are giving a reference for is not a relative" at bounding box center [177, 375] width 10 height 10
checkbox input "true"
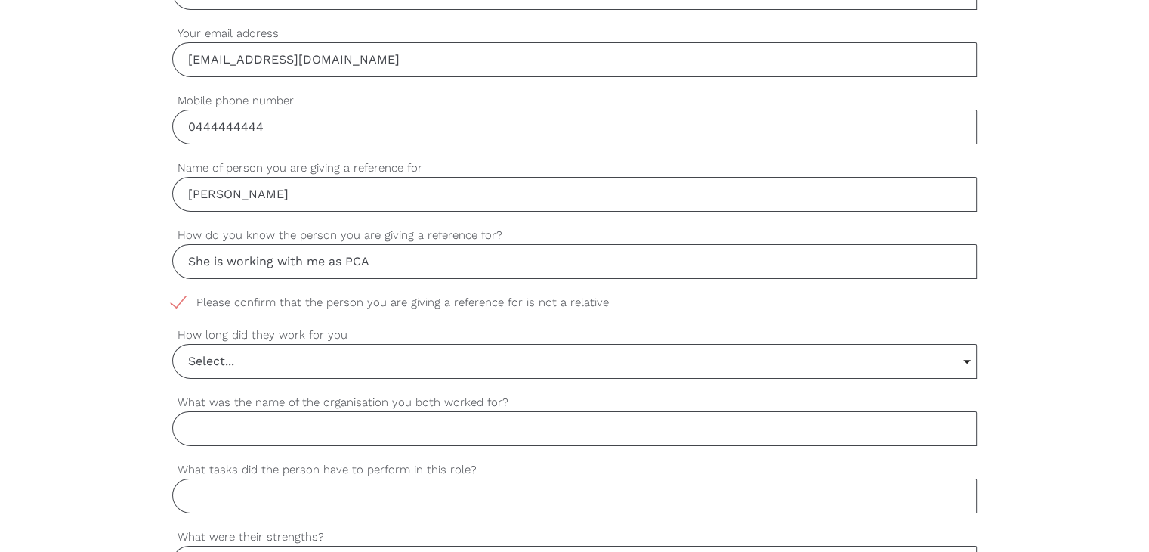
click at [230, 370] on input "Select..." at bounding box center [574, 361] width 803 height 33
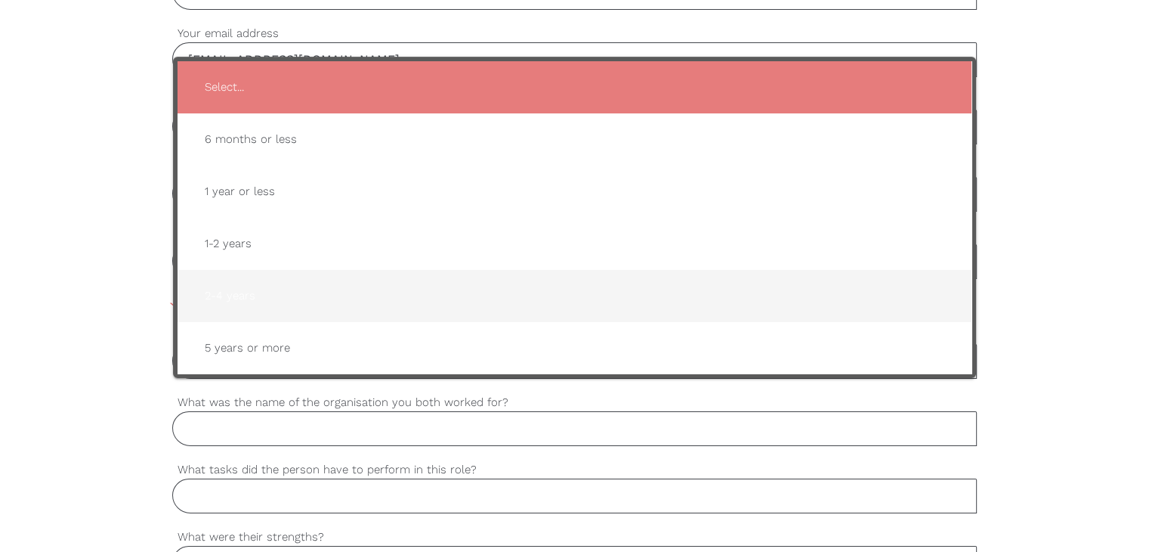
click at [261, 295] on span "2-4 years" at bounding box center [575, 295] width 764 height 37
type input "2-4 years"
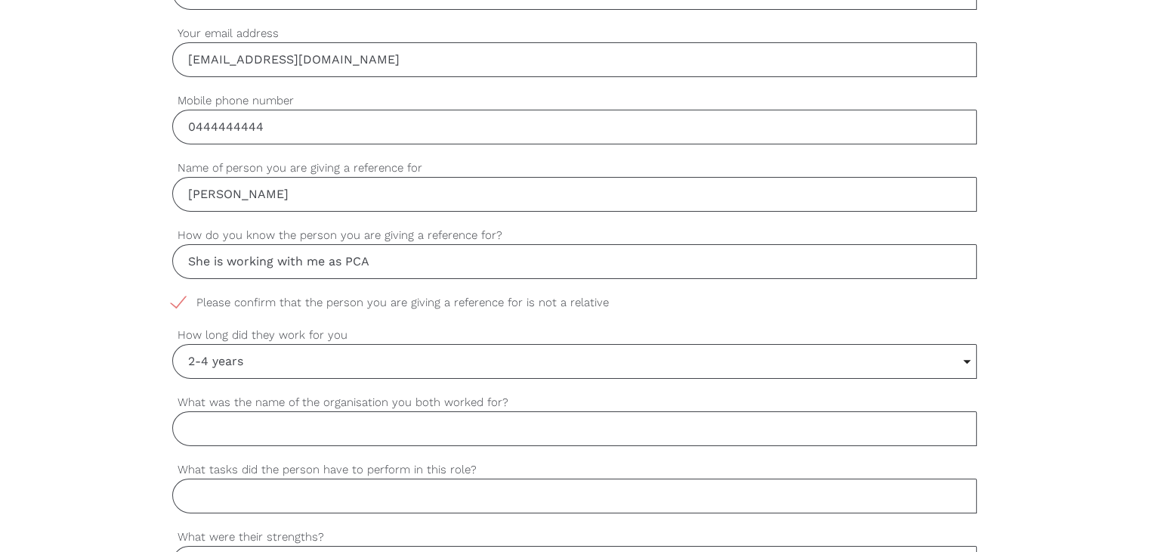
click at [246, 436] on input "What was the name of the organisation you both worked for?" at bounding box center [574, 428] width 805 height 35
paste input "VMCH"
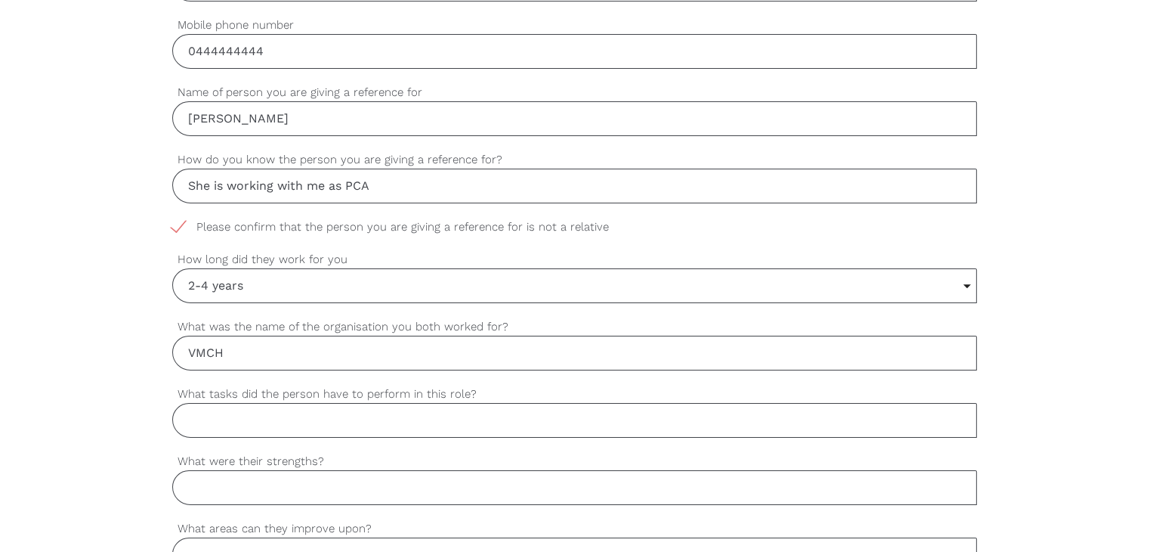
scroll to position [756, 0]
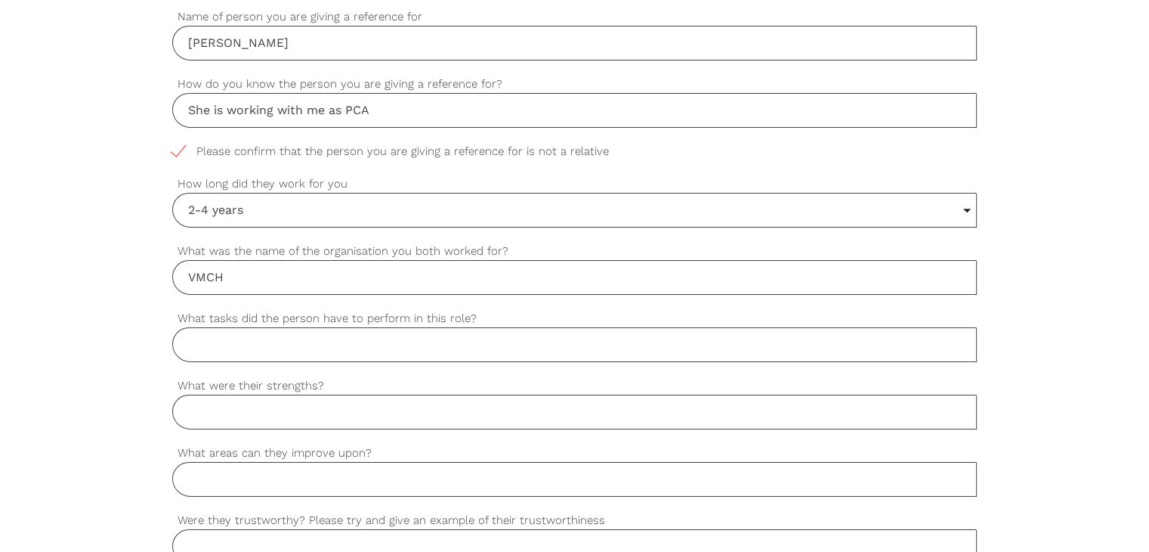
type input "VMCH"
click at [279, 345] on input "What tasks did the person have to perform in this role?" at bounding box center [574, 344] width 805 height 35
paste input "Working ad carer"
type input "Working ad carer"
click at [222, 416] on input "What were their strengths?" at bounding box center [574, 411] width 805 height 35
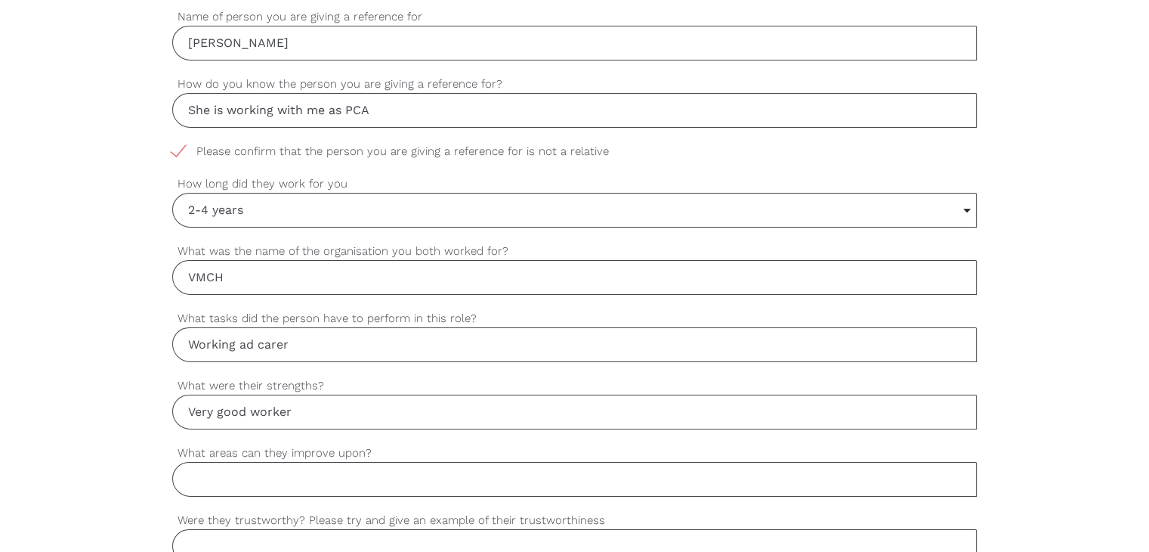
type input "Very good worker"
click at [285, 486] on input "What areas can they improve upon?" at bounding box center [574, 479] width 805 height 35
paste input "Co-ordination"
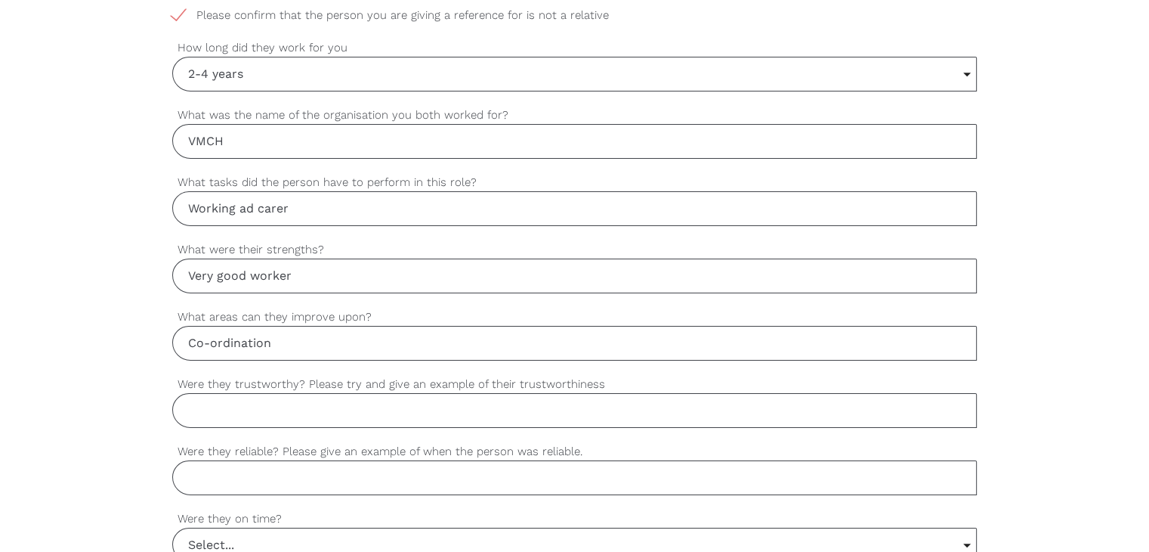
scroll to position [907, 0]
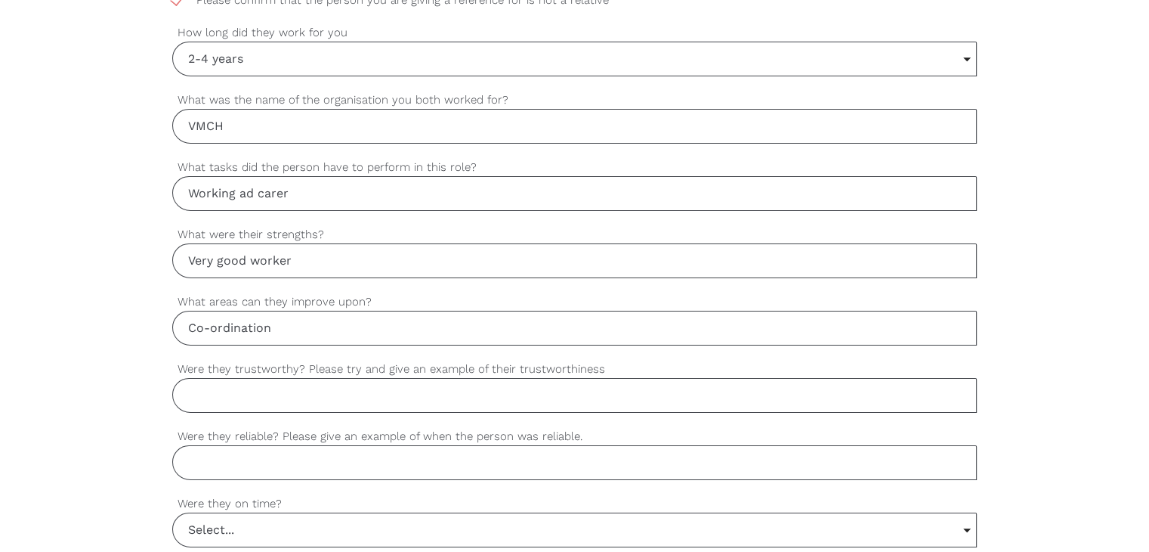
type input "Co-ordination"
click at [285, 382] on input "Were they trustworthy? Please try and give an example of their trustworthiness" at bounding box center [574, 395] width 805 height 35
paste input "Yes, they were very trustworthy. One example that stands out is when a resident…"
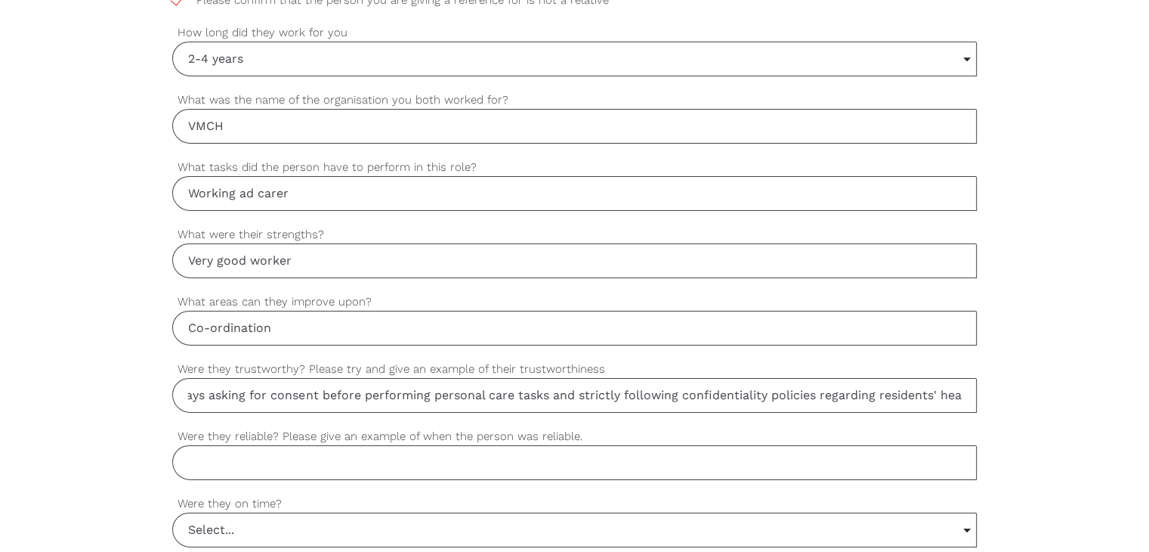
scroll to position [0, 2013]
drag, startPoint x: 282, startPoint y: 390, endPoint x: 978, endPoint y: 419, distance: 696.6
click at [978, 419] on div "settings Henu Your first name settings Thakur Your last name settings hennu9988…" at bounding box center [574, 267] width 1149 height 1419
type input "Yes, they were very trustworthy. One example that stands out is when a resident…"
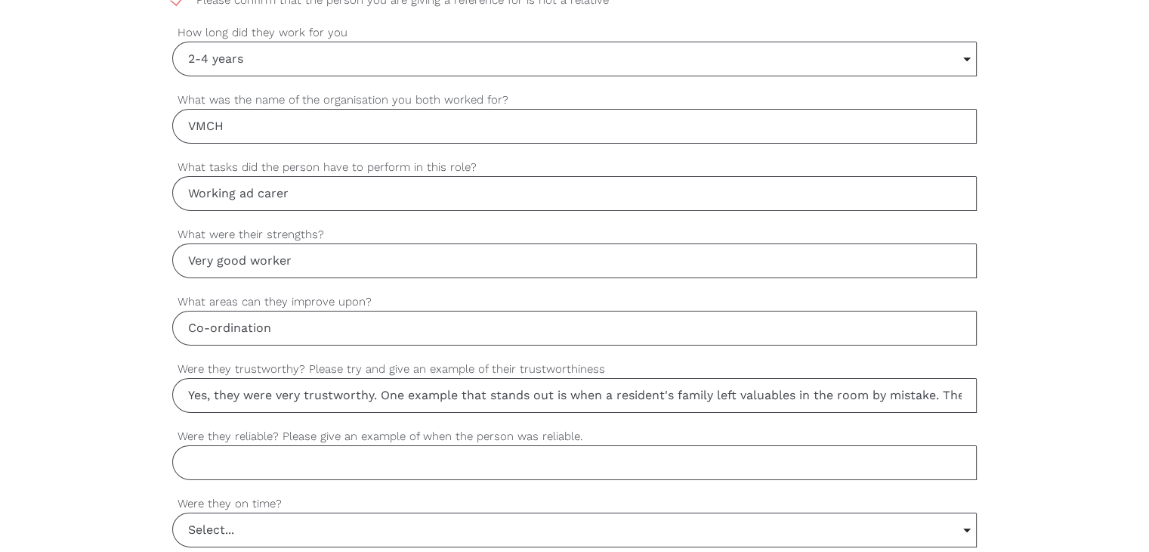
click at [300, 445] on input "Were they reliable? Please give an example of when the person was reliable." at bounding box center [574, 462] width 805 height 35
paste input "Yes, they were highly reliable. They were punctual for every shift and often vo…"
drag, startPoint x: 182, startPoint y: 472, endPoint x: 41, endPoint y: 461, distance: 141.8
click at [41, 461] on div "settings Henu Your first name settings Thakur Your last name settings hennu9988…" at bounding box center [574, 267] width 1149 height 1419
click at [353, 453] on input "Yes, they were highly reliable. They were punctual for every shift and often vo…" at bounding box center [574, 462] width 805 height 35
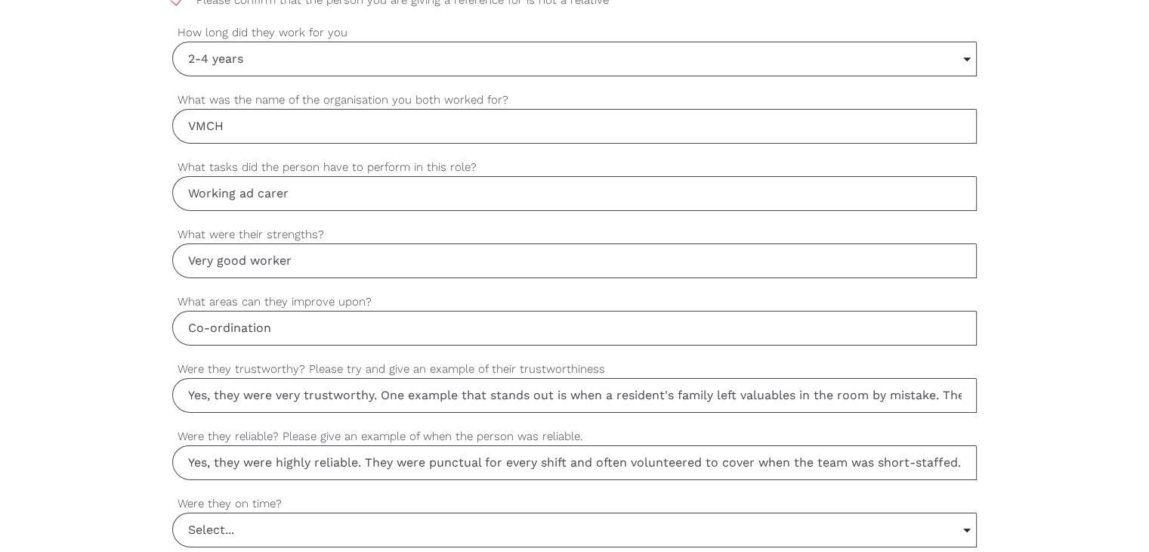
click at [306, 463] on input "Yes, they were highly reliable. They were punctual for every shift and often vo…" at bounding box center [574, 462] width 805 height 35
drag, startPoint x: 345, startPoint y: 459, endPoint x: 1134, endPoint y: 478, distance: 788.4
click at [1134, 478] on div "settings Henu Your first name settings Thakur Your last name settings hennu9988…" at bounding box center [574, 267] width 1149 height 1419
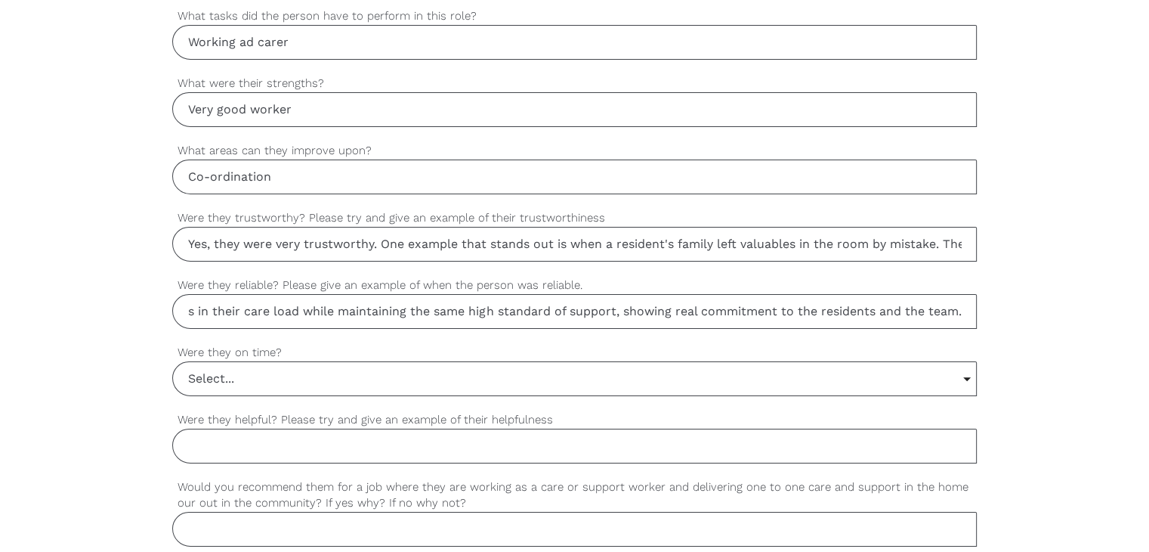
type input "Yes, they were highly reliable. They were punctual for every shift and often vo…"
click at [241, 377] on input "Select..." at bounding box center [574, 378] width 803 height 33
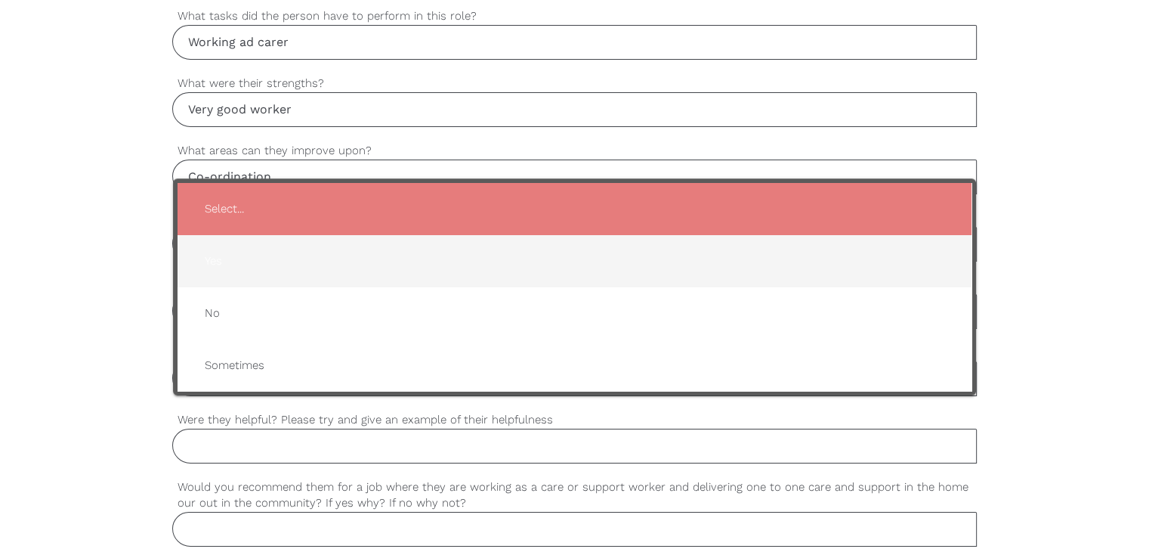
click at [243, 260] on span "Yes" at bounding box center [575, 261] width 764 height 37
type input "Yes"
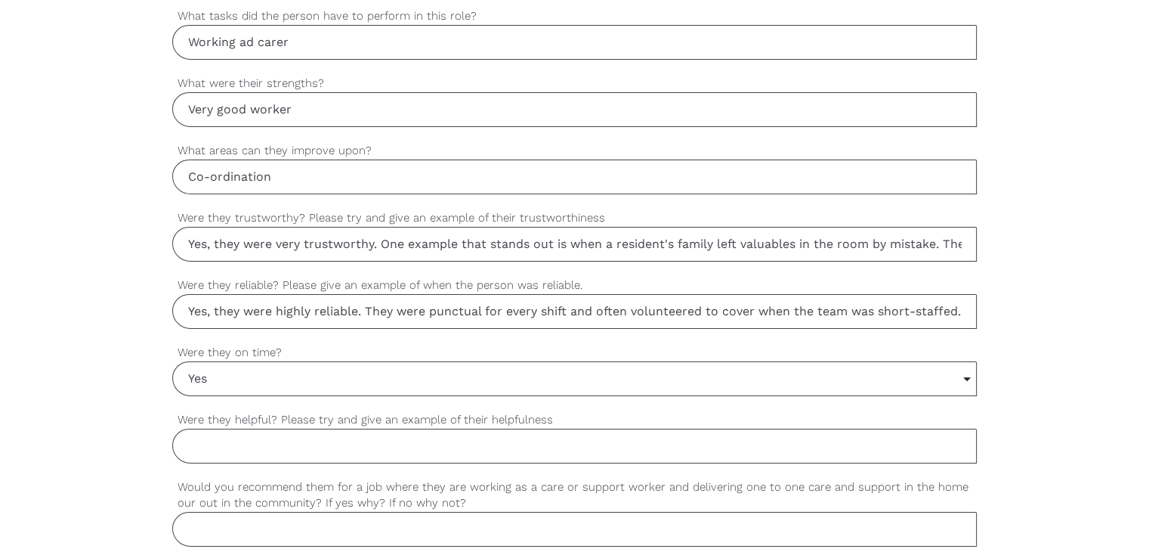
drag, startPoint x: 233, startPoint y: 442, endPoint x: 231, endPoint y: 360, distance: 82.4
click at [233, 442] on input "Were they helpful? Please try and give an example of their helpfulness" at bounding box center [574, 445] width 805 height 35
click at [212, 448] on input "Were they helpful? Please try and give an example of their helpfulness" at bounding box center [574, 445] width 805 height 35
paste input "Yes, extremely helpful both to residents and staff. Aside from completing their…"
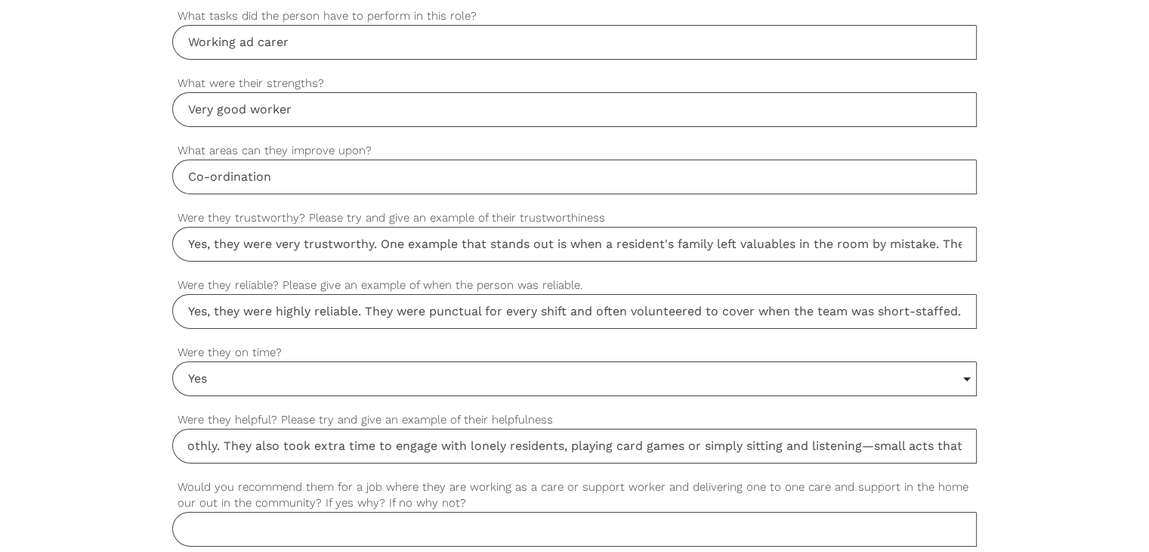
scroll to position [0, 2415]
drag, startPoint x: 144, startPoint y: 444, endPoint x: 1001, endPoint y: 490, distance: 858.9
click at [1001, 490] on div "settings Henu Your first name settings Thakur Your last name settings hennu9988…" at bounding box center [574, 116] width 1149 height 1419
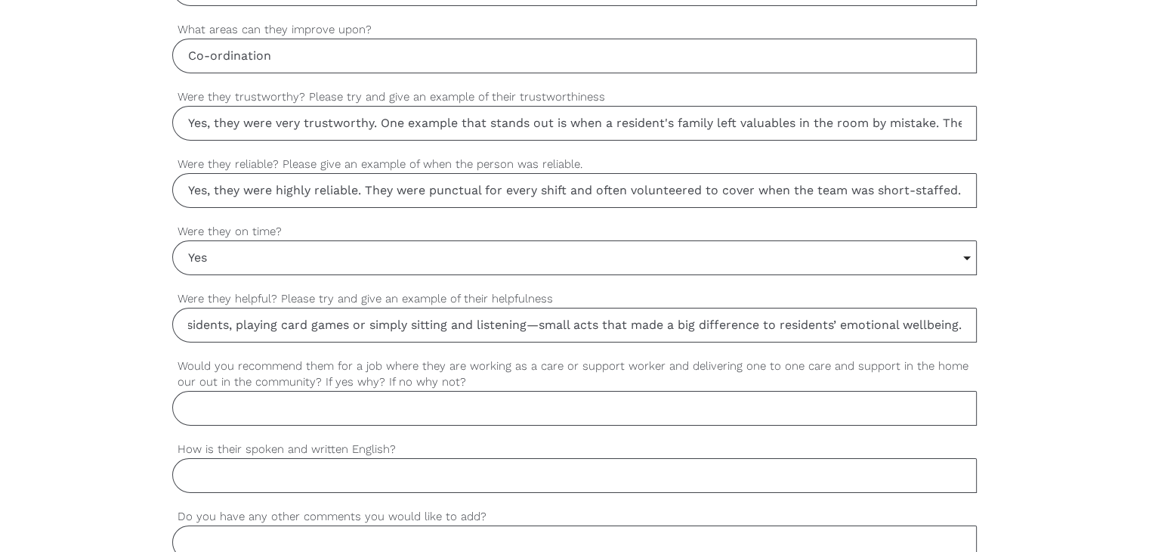
scroll to position [1209, 0]
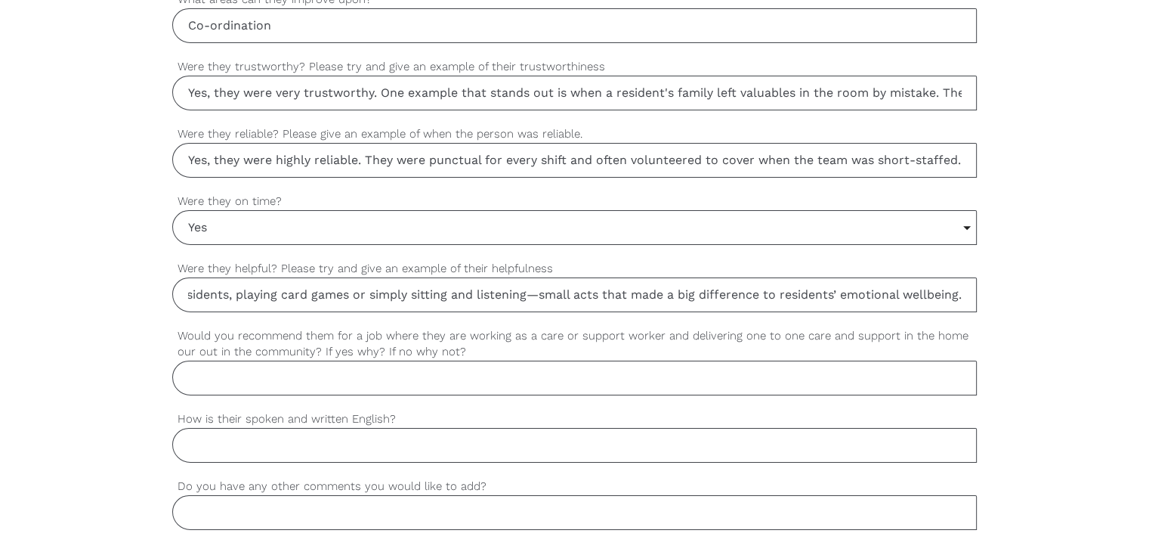
type input "Yes, extremely helpful both to residents and staff. Aside from completing their…"
drag, startPoint x: 209, startPoint y: 364, endPoint x: 209, endPoint y: 354, distance: 9.9
click at [209, 364] on input "Would you recommend them for a job where they are working as a care or support …" at bounding box center [574, 377] width 805 height 35
paste input "Yes, I would strongly recommend them. They have shown not only the practical sk…"
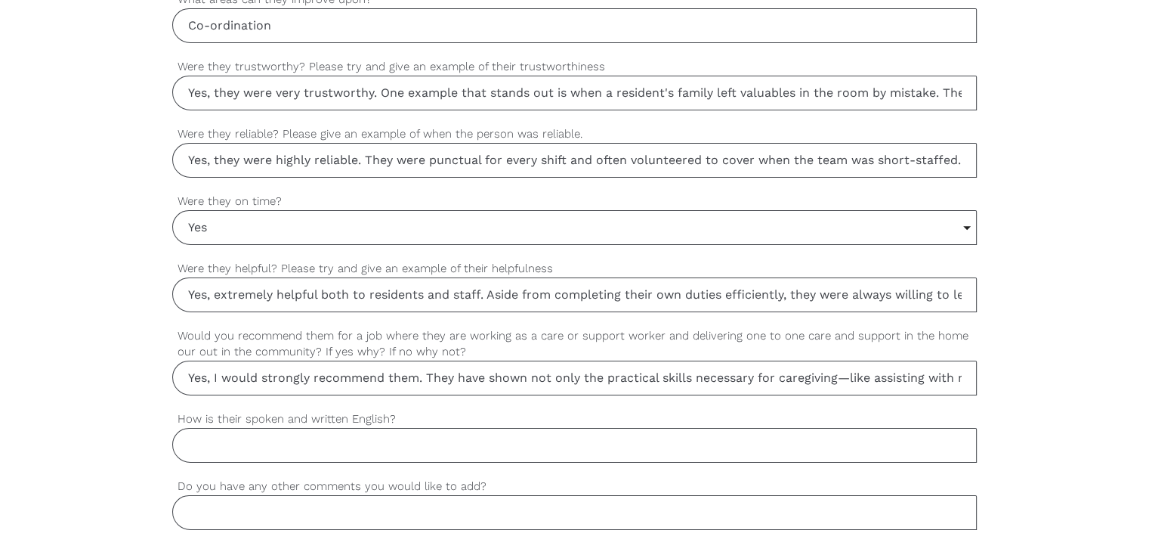
drag, startPoint x: 233, startPoint y: 370, endPoint x: 48, endPoint y: 396, distance: 186.3
click at [267, 369] on input "Yes, I would strongly recommend them. They have shown not only the practical sk…" at bounding box center [574, 377] width 805 height 35
drag, startPoint x: 456, startPoint y: 382, endPoint x: 1160, endPoint y: 446, distance: 706.4
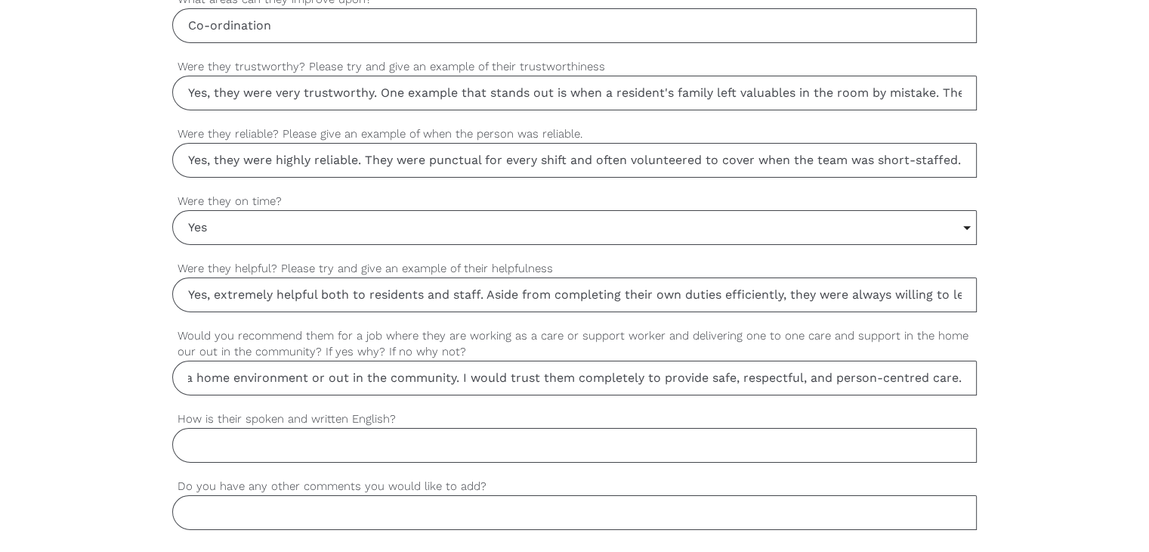
type input "Yes, I would strongly recommend them. They have shown not only the practical sk…"
drag, startPoint x: 278, startPoint y: 444, endPoint x: 269, endPoint y: 428, distance: 18.3
click at [278, 444] on input "How is their spoken and written English?" at bounding box center [574, 445] width 805 height 35
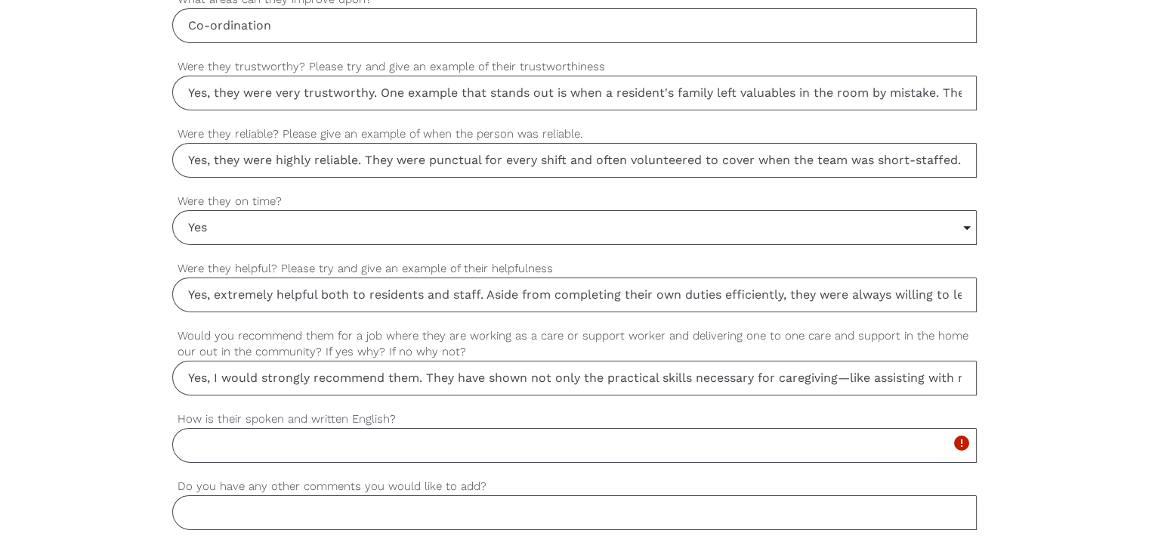
paste input "Good"
type input "Good"
click at [274, 519] on input "Do you have any other comments you would like to add?" at bounding box center [574, 512] width 805 height 35
paste input "She is deserving good place of working."
drag, startPoint x: 286, startPoint y: 506, endPoint x: 0, endPoint y: 533, distance: 286.9
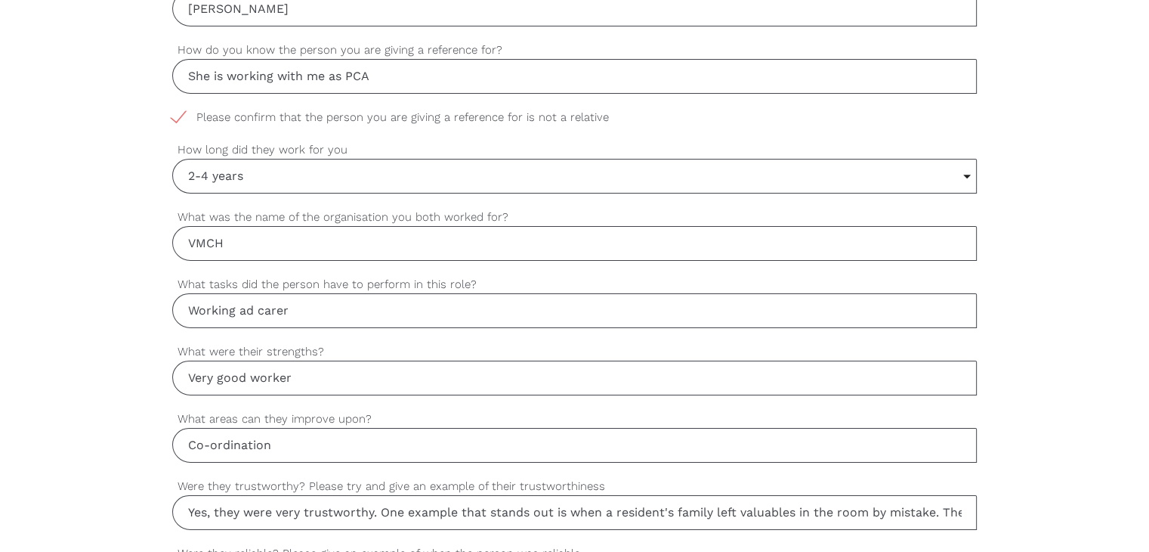
scroll to position [831, 0]
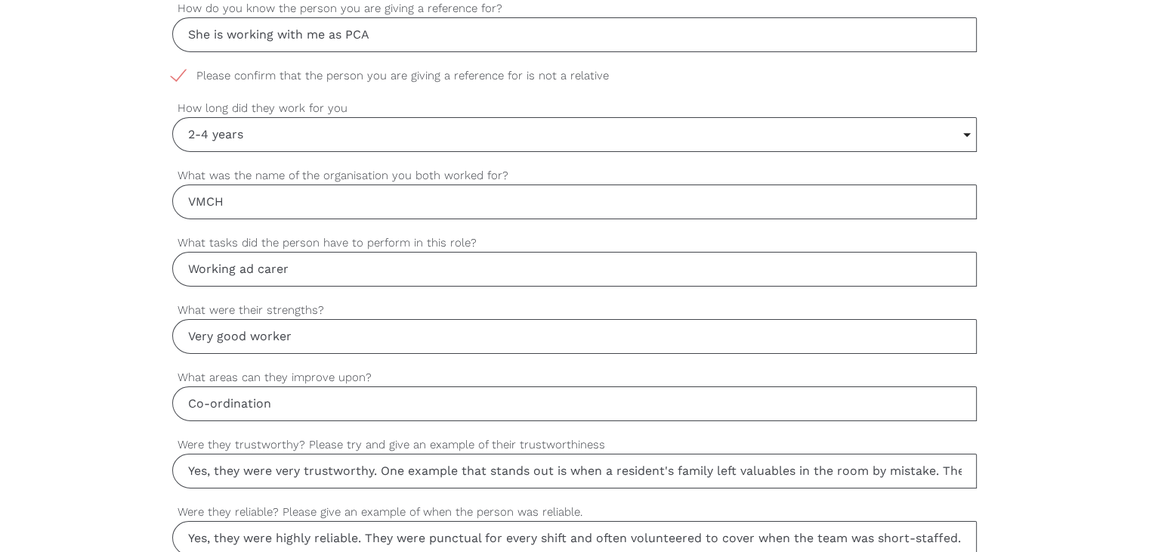
type input "She is deserving good place of working."
click at [257, 265] on input "Working ad carer" at bounding box center [574, 269] width 805 height 35
drag, startPoint x: 292, startPoint y: 265, endPoint x: 157, endPoint y: 285, distance: 136.7
click at [157, 285] on div "settings Henu Your first name settings Thakur Your last name settings hennu9988…" at bounding box center [574, 342] width 1149 height 1419
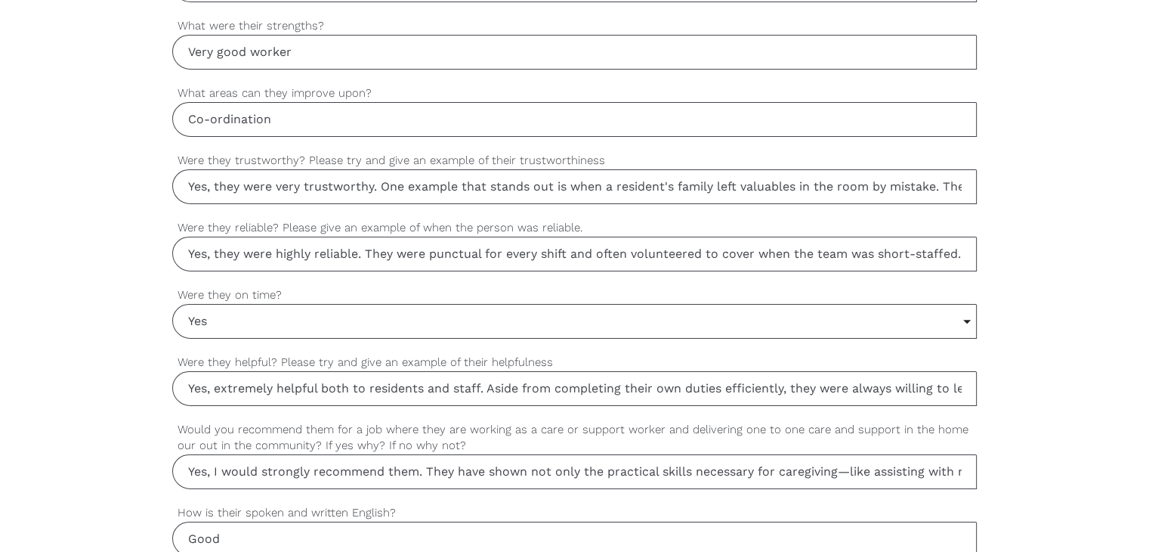
scroll to position [1360, 0]
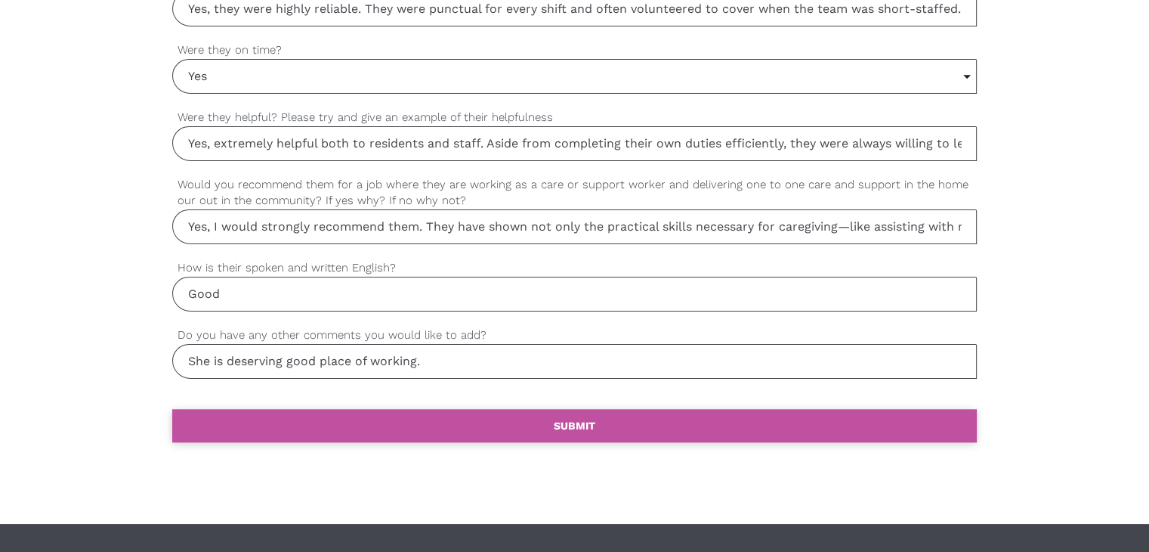
type input "She is working as a Carer"
click at [468, 413] on link "settings SUBMIT" at bounding box center [574, 425] width 805 height 33
